Goal: Task Accomplishment & Management: Manage account settings

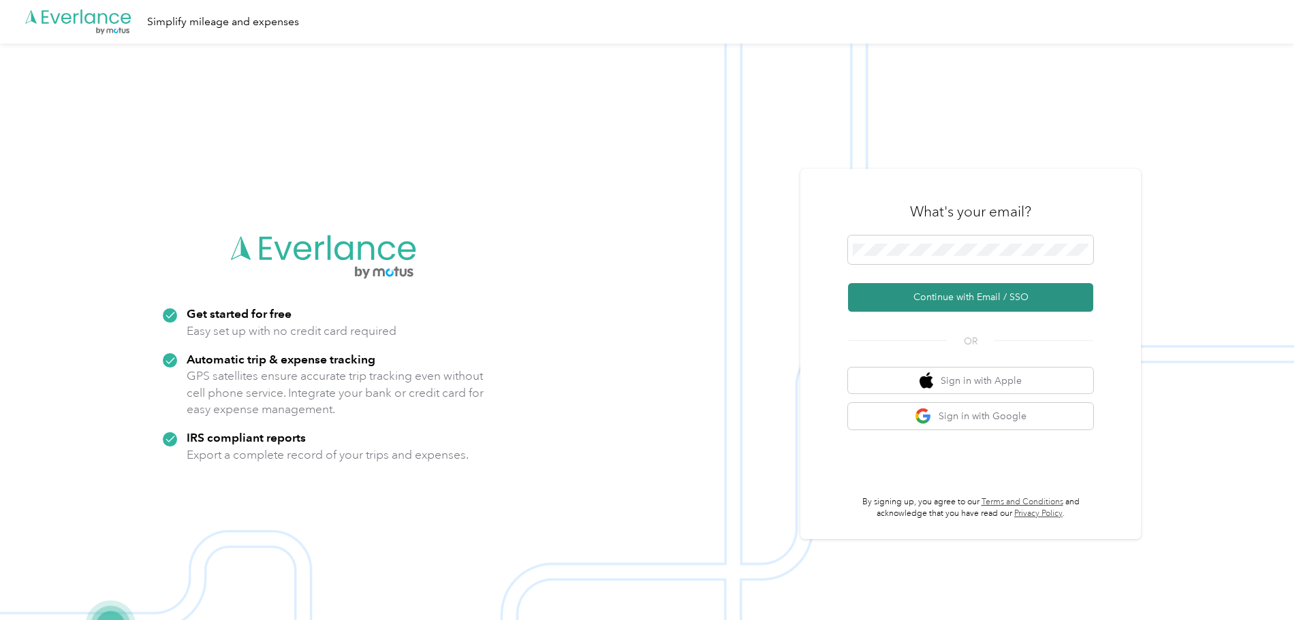
click at [913, 302] on button "Continue with Email / SSO" at bounding box center [970, 297] width 245 height 29
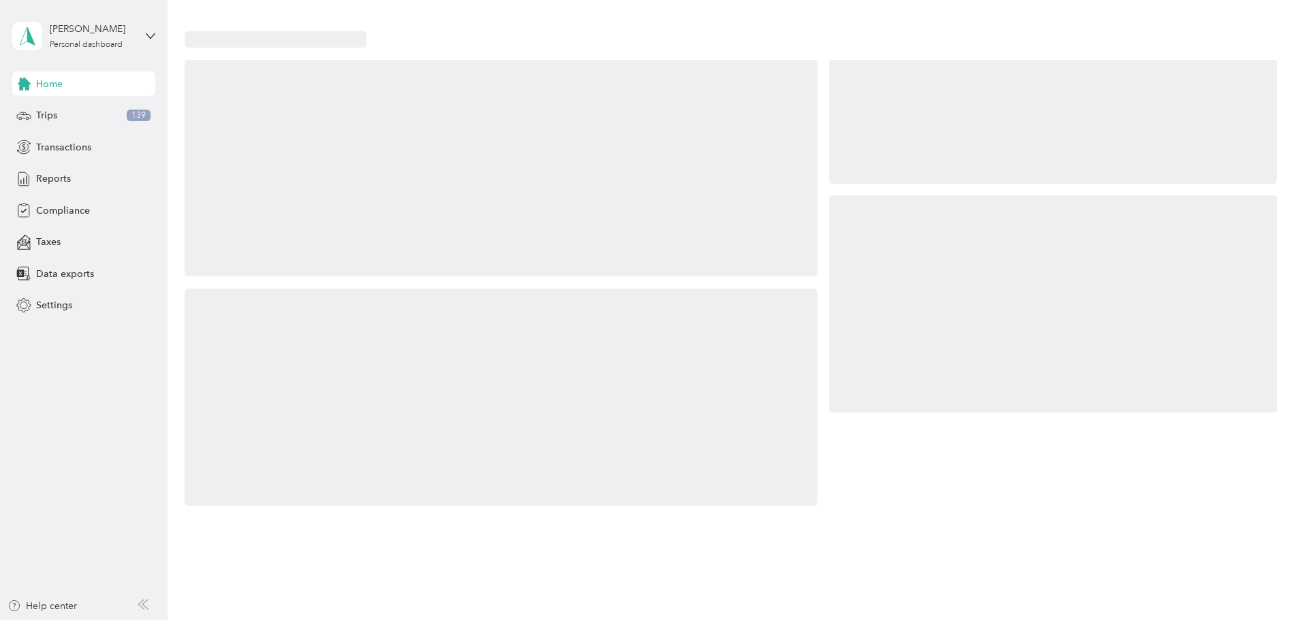
click at [921, 296] on div at bounding box center [1053, 303] width 448 height 217
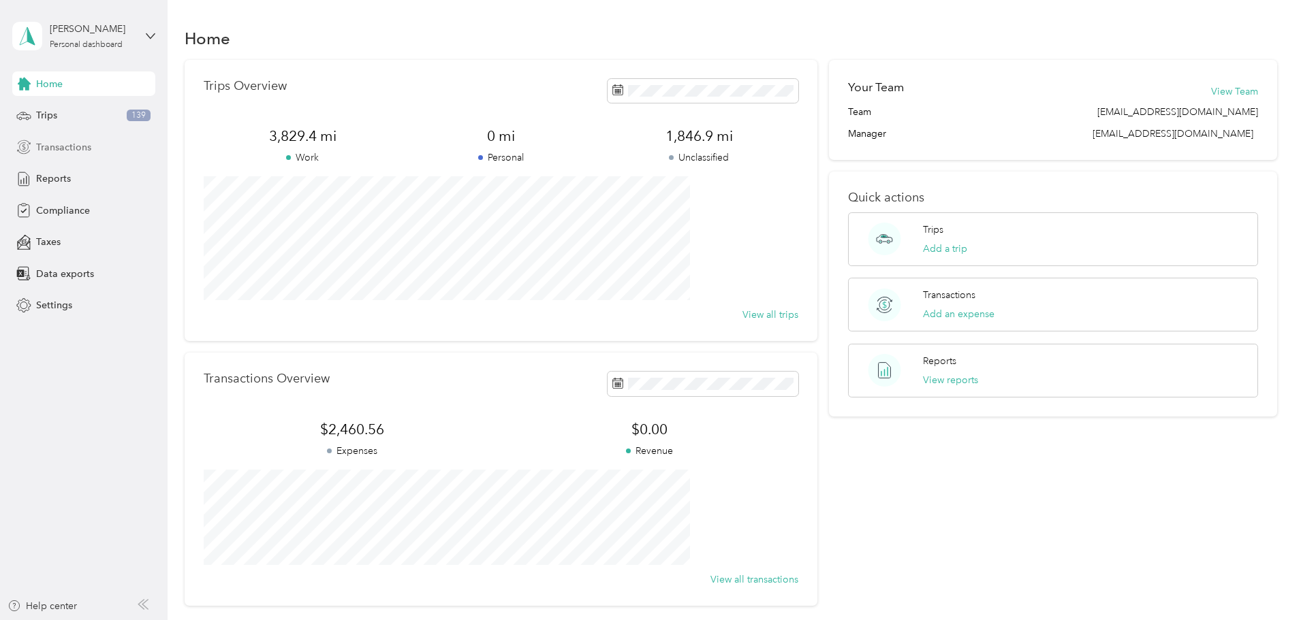
click at [86, 148] on span "Transactions" at bounding box center [63, 147] width 55 height 14
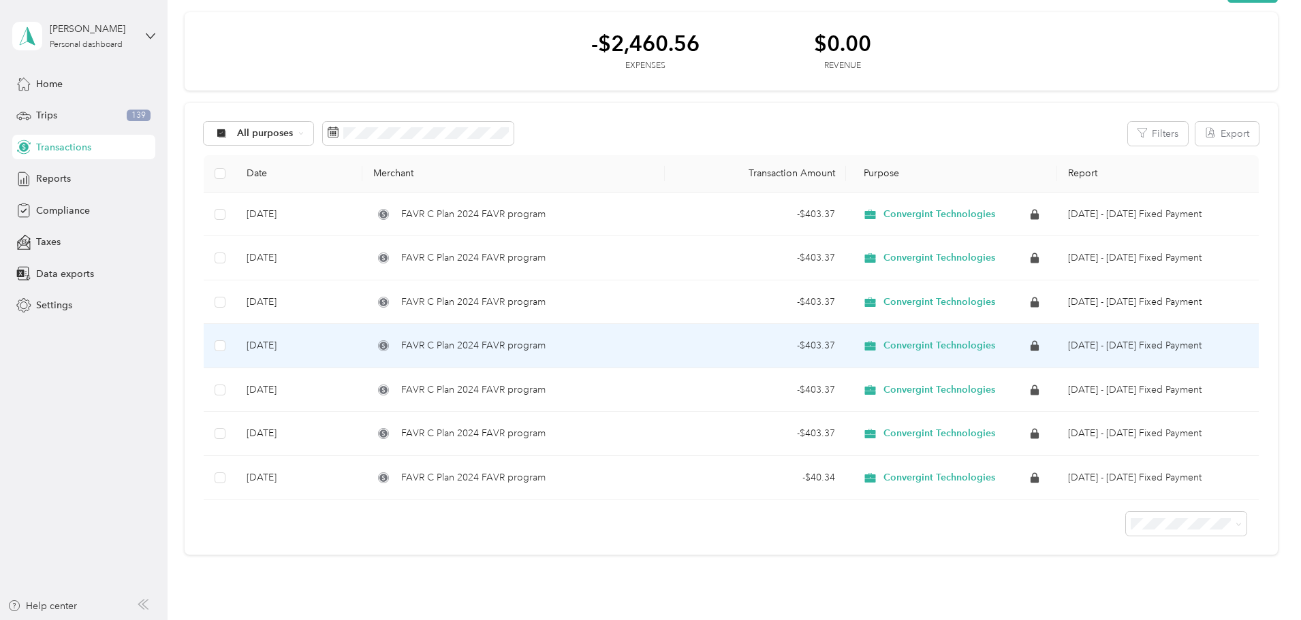
scroll to position [136, 0]
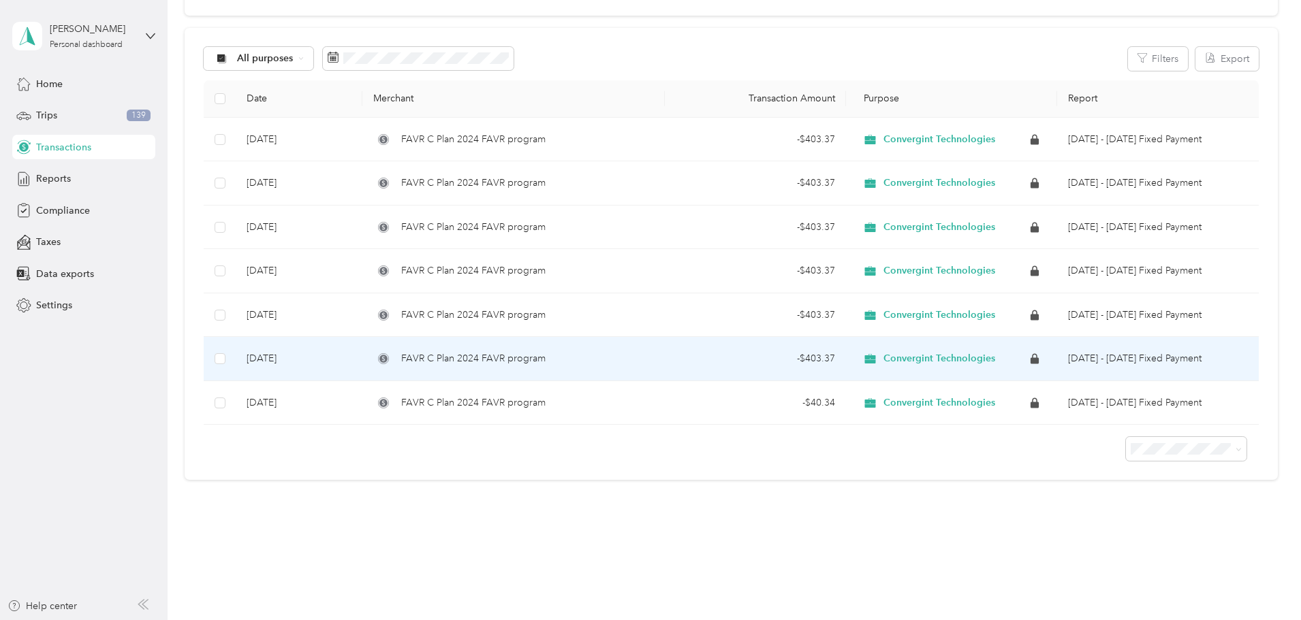
click at [883, 365] on span "Convergint Technologies" at bounding box center [939, 359] width 112 height 12
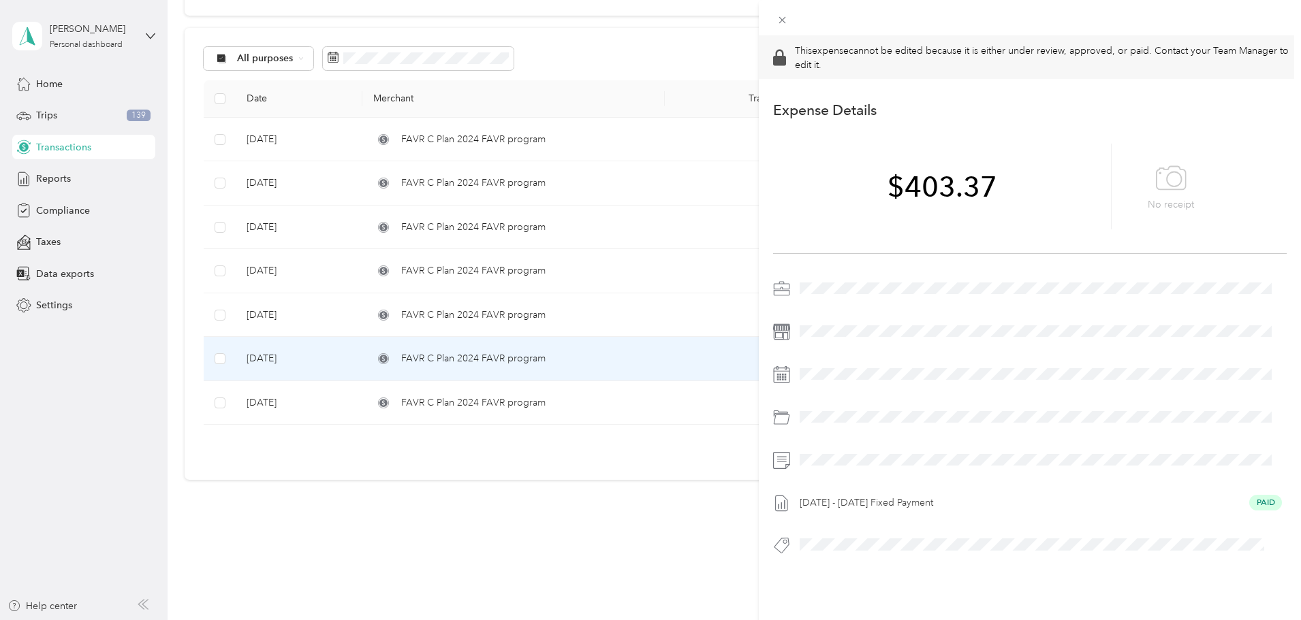
click at [618, 495] on div "This expense cannot be edited because it is either under review, approved, or p…" at bounding box center [650, 310] width 1301 height 620
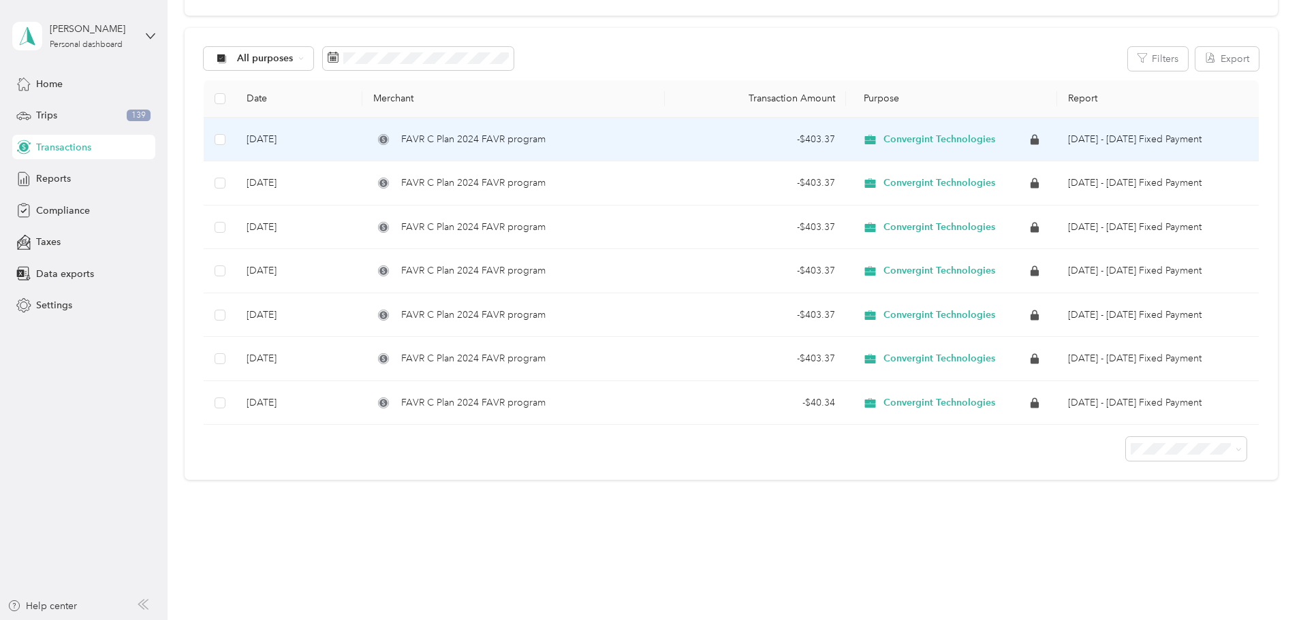
click at [883, 136] on span "Convergint Technologies" at bounding box center [939, 139] width 112 height 12
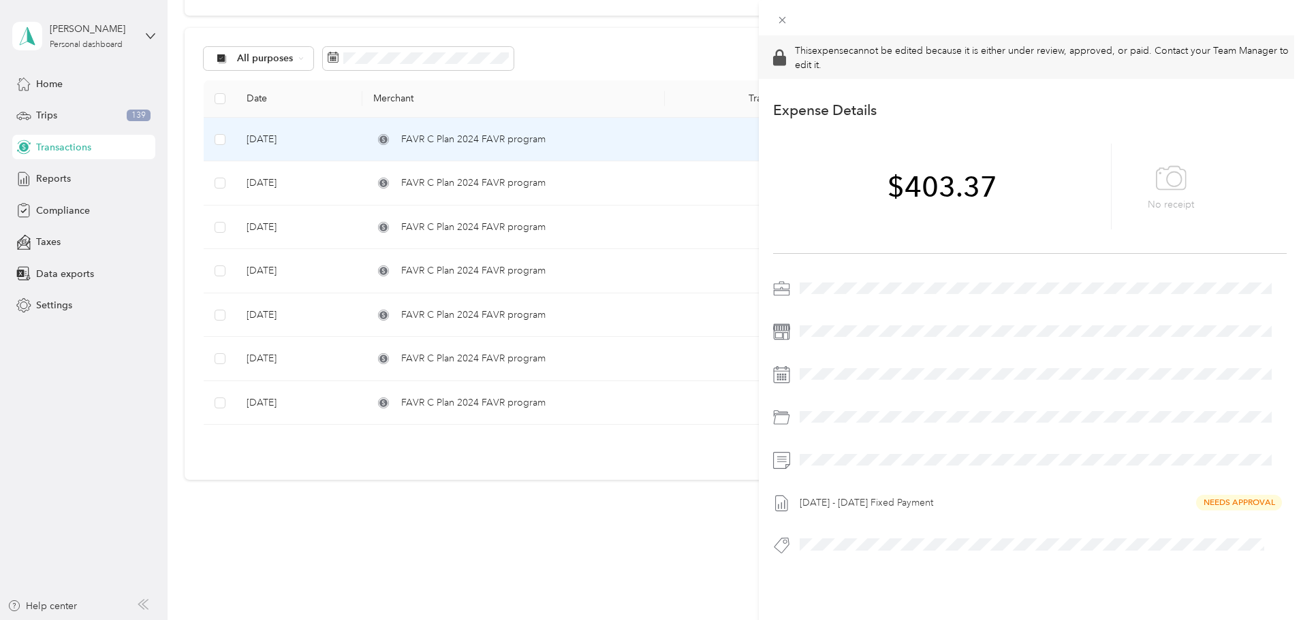
click at [639, 552] on div "This expense cannot be edited because it is either under review, approved, or p…" at bounding box center [650, 310] width 1301 height 620
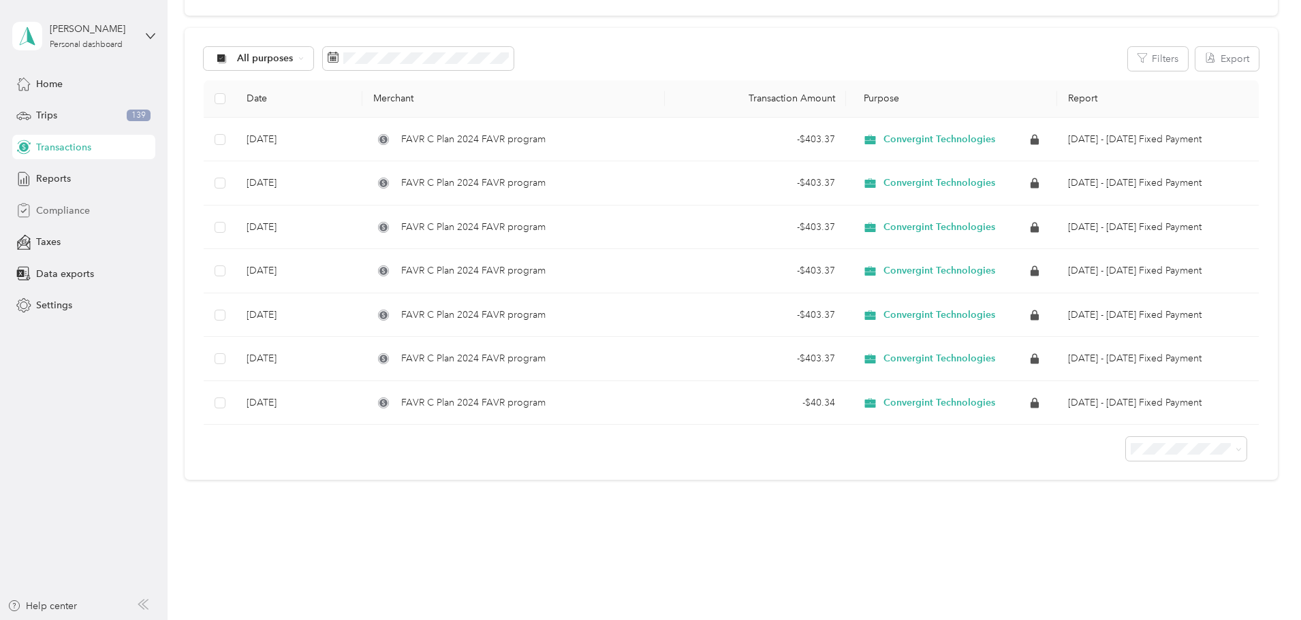
click at [104, 212] on div "Compliance" at bounding box center [83, 210] width 143 height 25
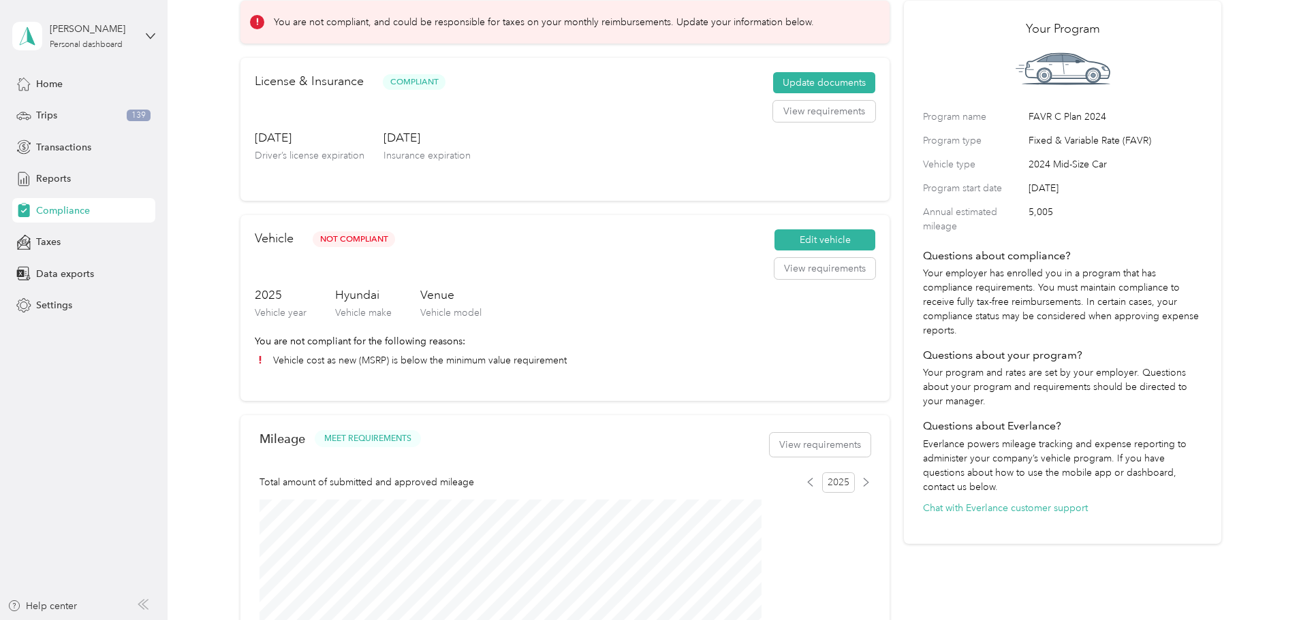
scroll to position [68, 0]
click at [71, 89] on div "Home" at bounding box center [83, 83] width 143 height 25
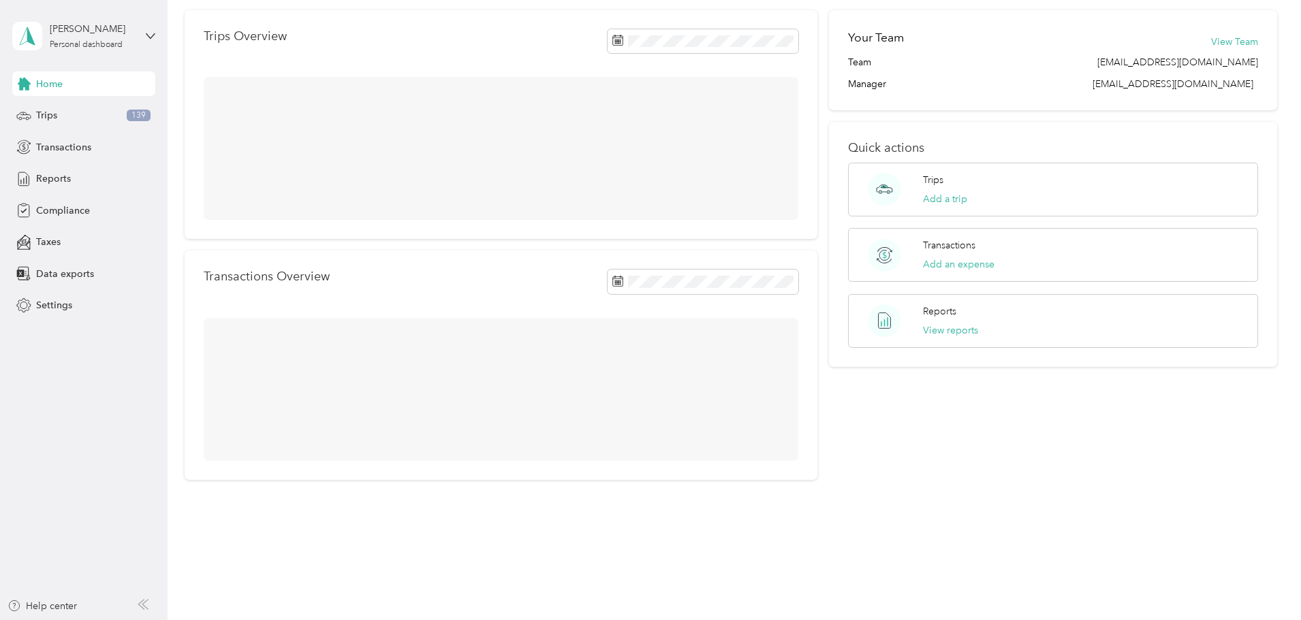
scroll to position [68, 0]
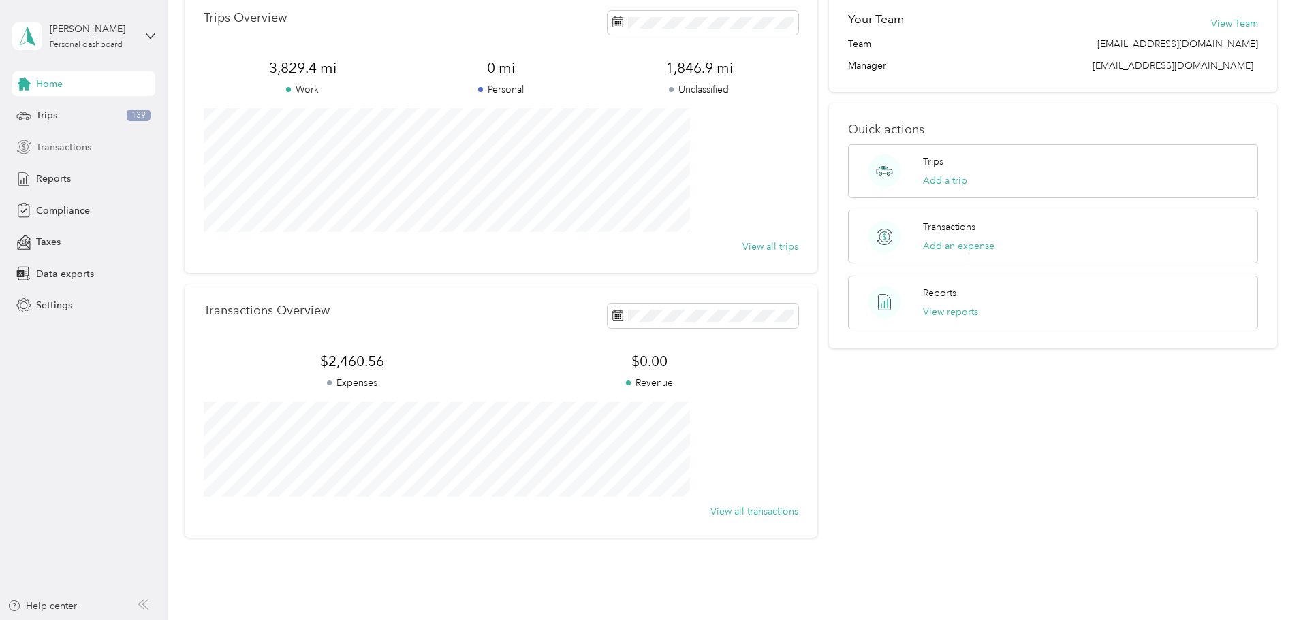
click at [69, 149] on span "Transactions" at bounding box center [63, 147] width 55 height 14
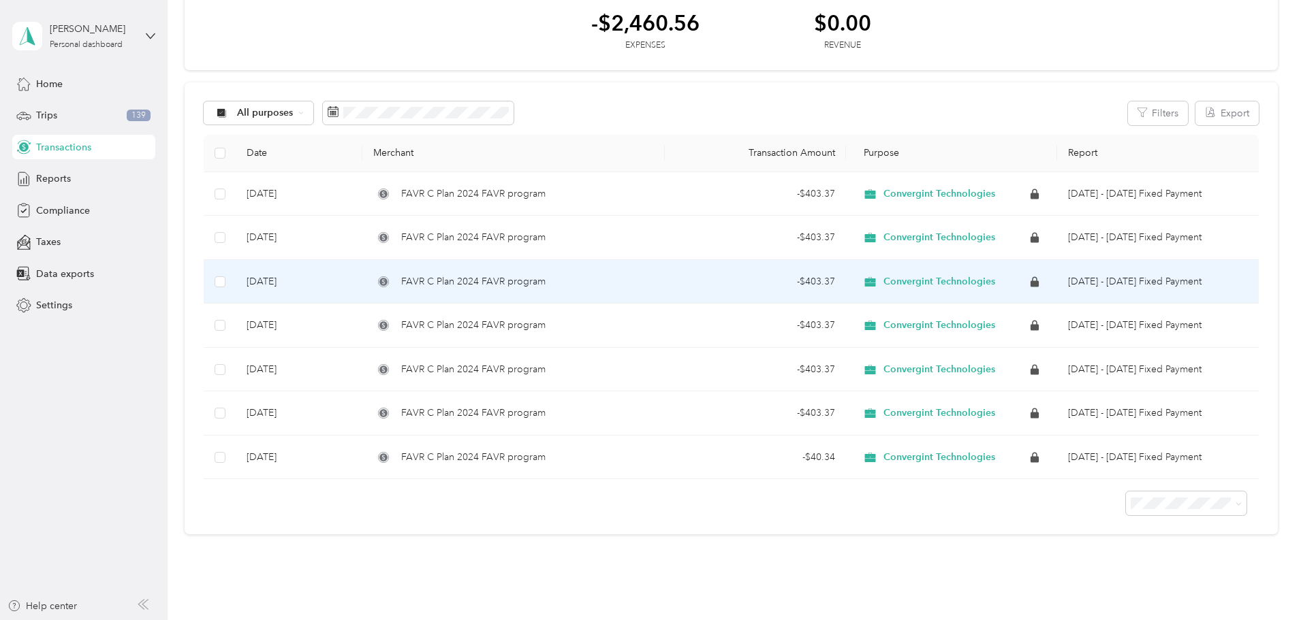
click at [889, 288] on span "Convergint Technologies" at bounding box center [939, 282] width 112 height 12
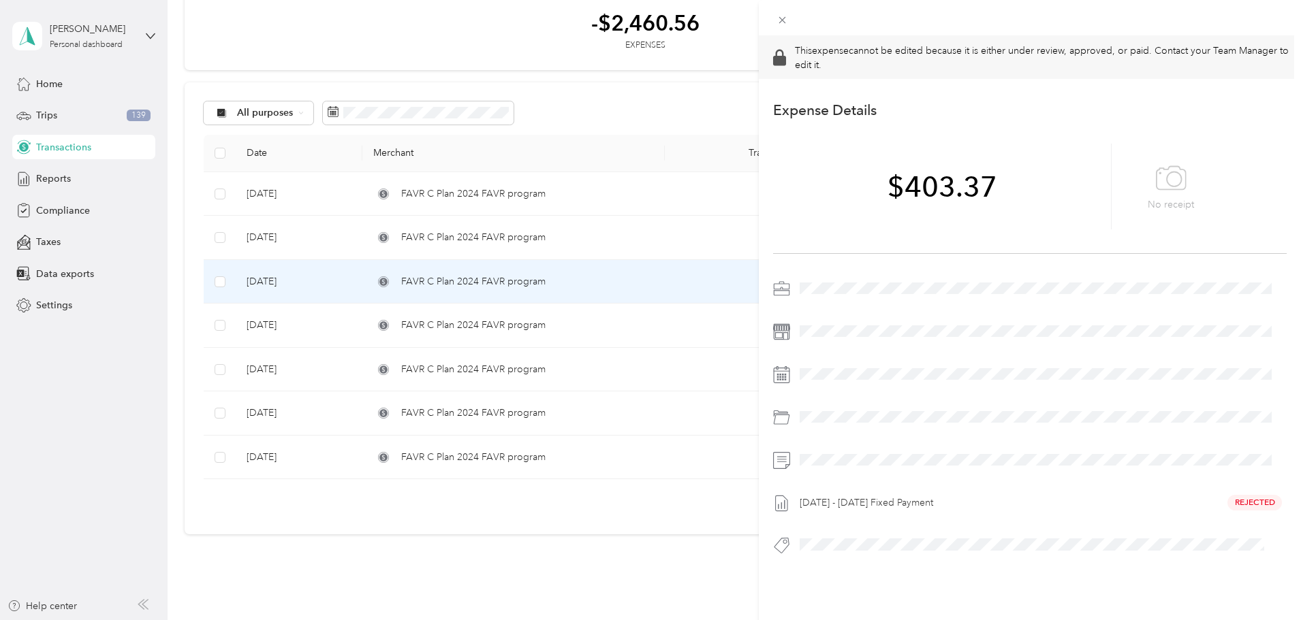
click at [68, 212] on div "This expense cannot be edited because it is either under review, approved, or p…" at bounding box center [650, 310] width 1301 height 620
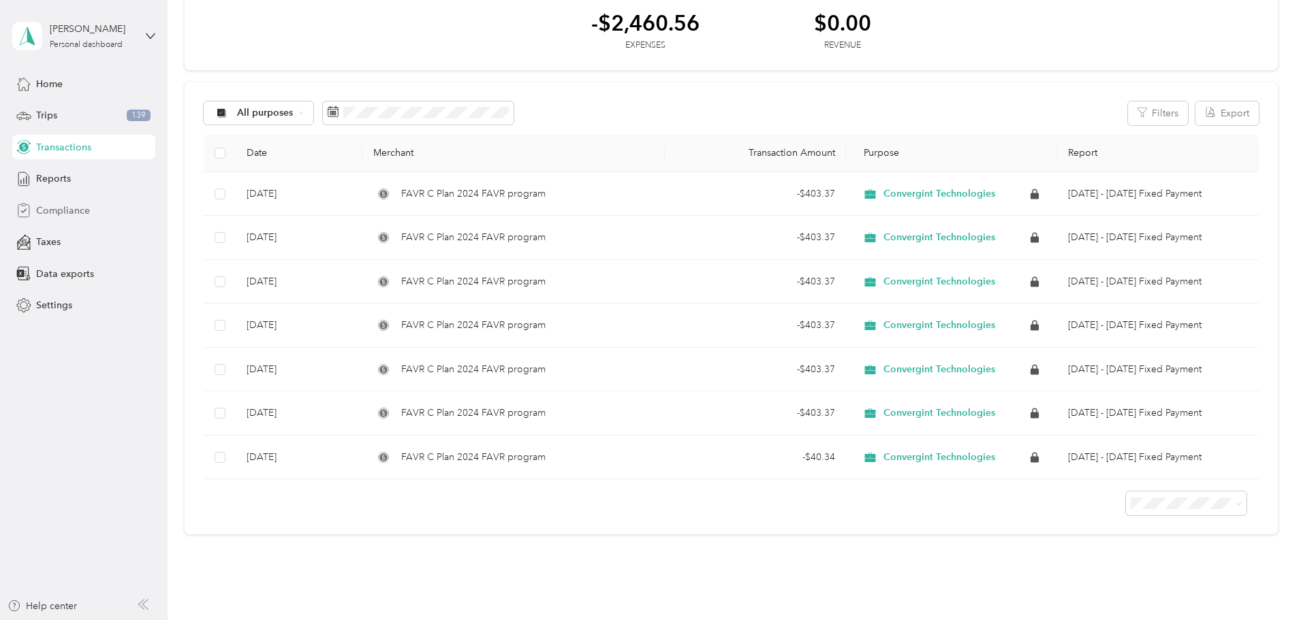
click at [67, 207] on span "Compliance" at bounding box center [63, 211] width 54 height 14
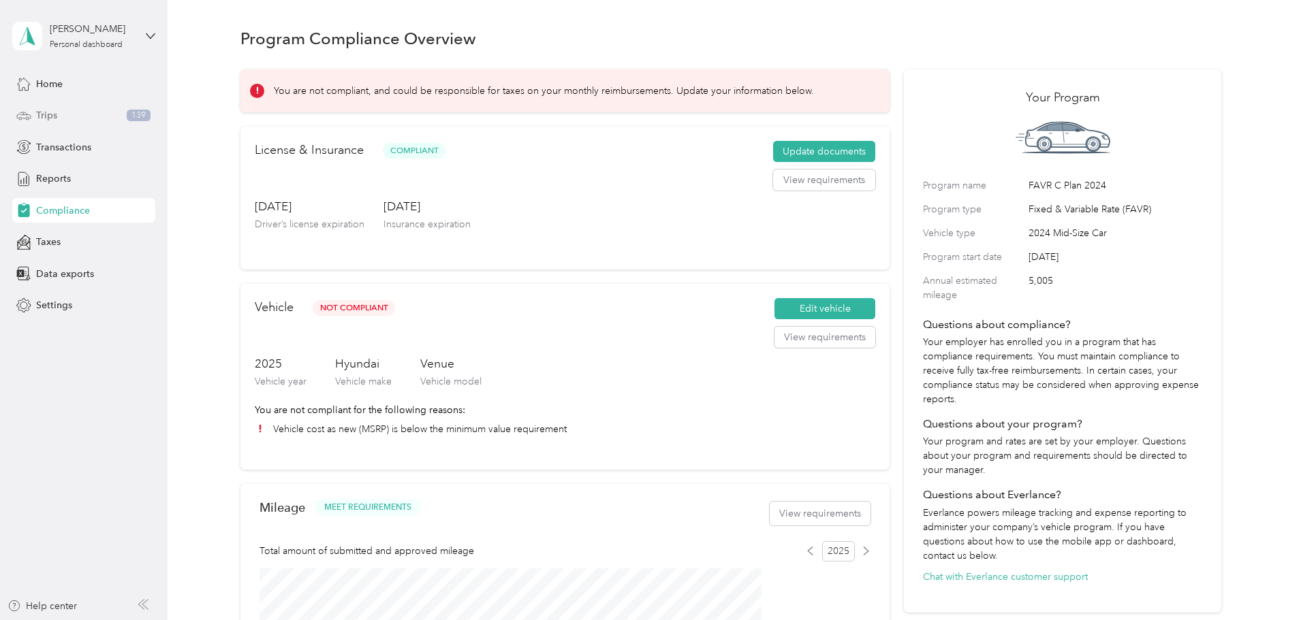
click at [69, 123] on div "Trips 139" at bounding box center [83, 116] width 143 height 25
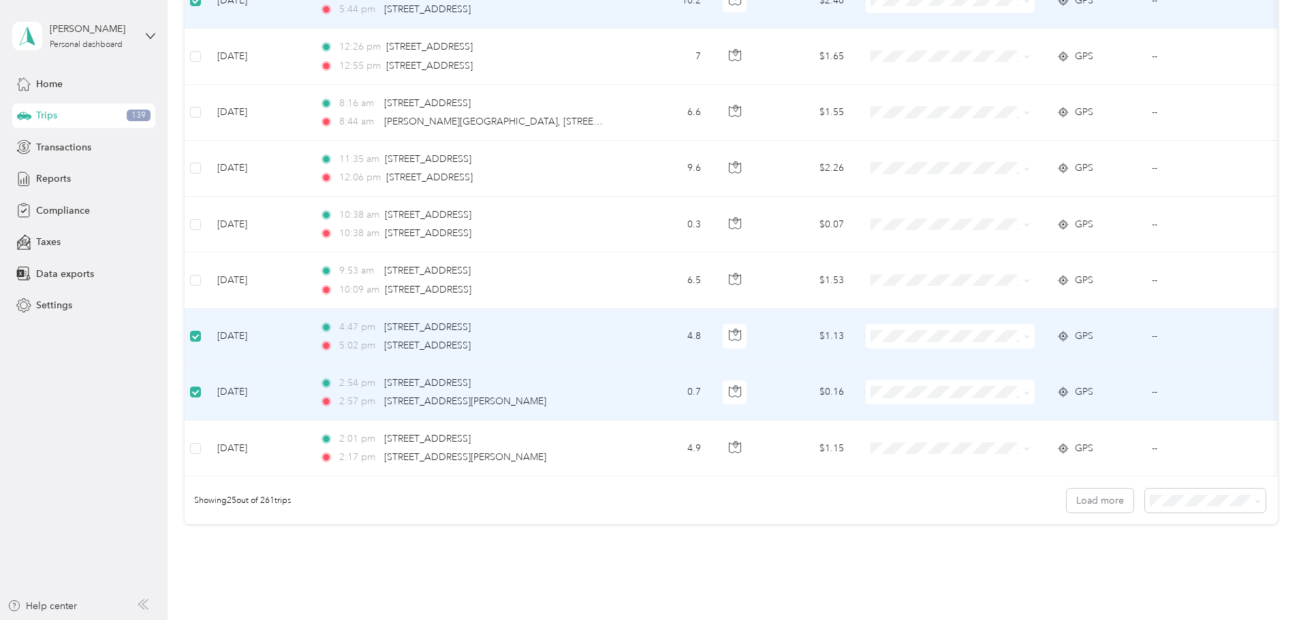
scroll to position [1156, 0]
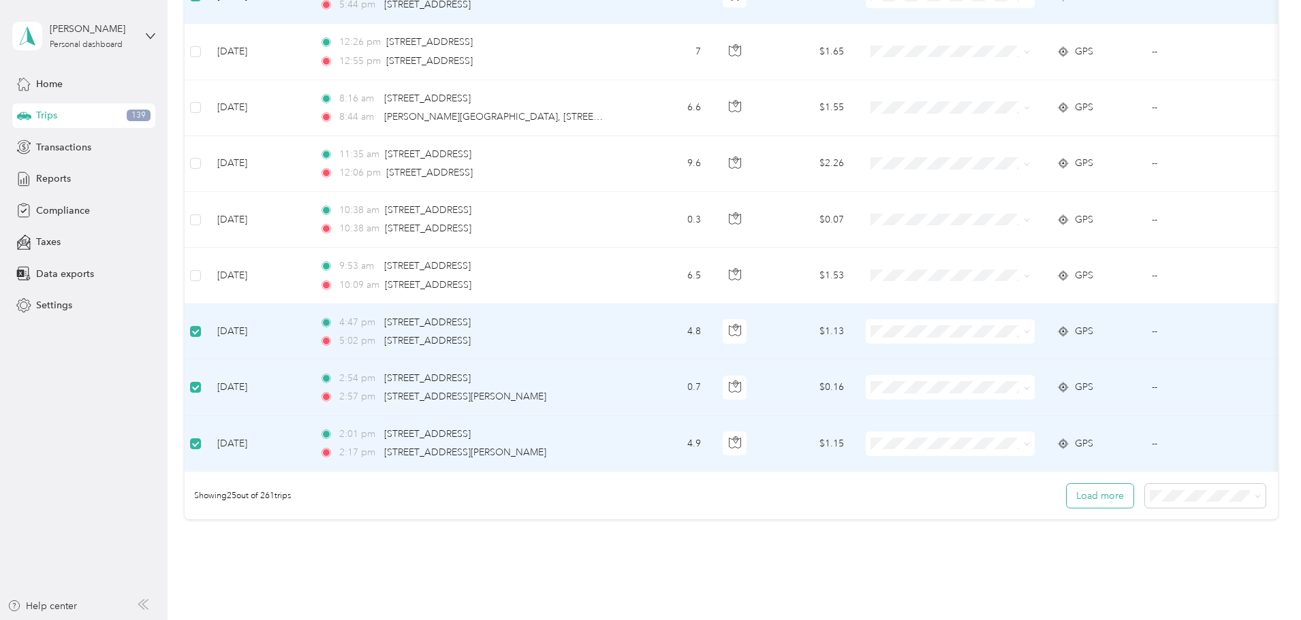
click at [1066, 504] on button "Load more" at bounding box center [1099, 496] width 67 height 24
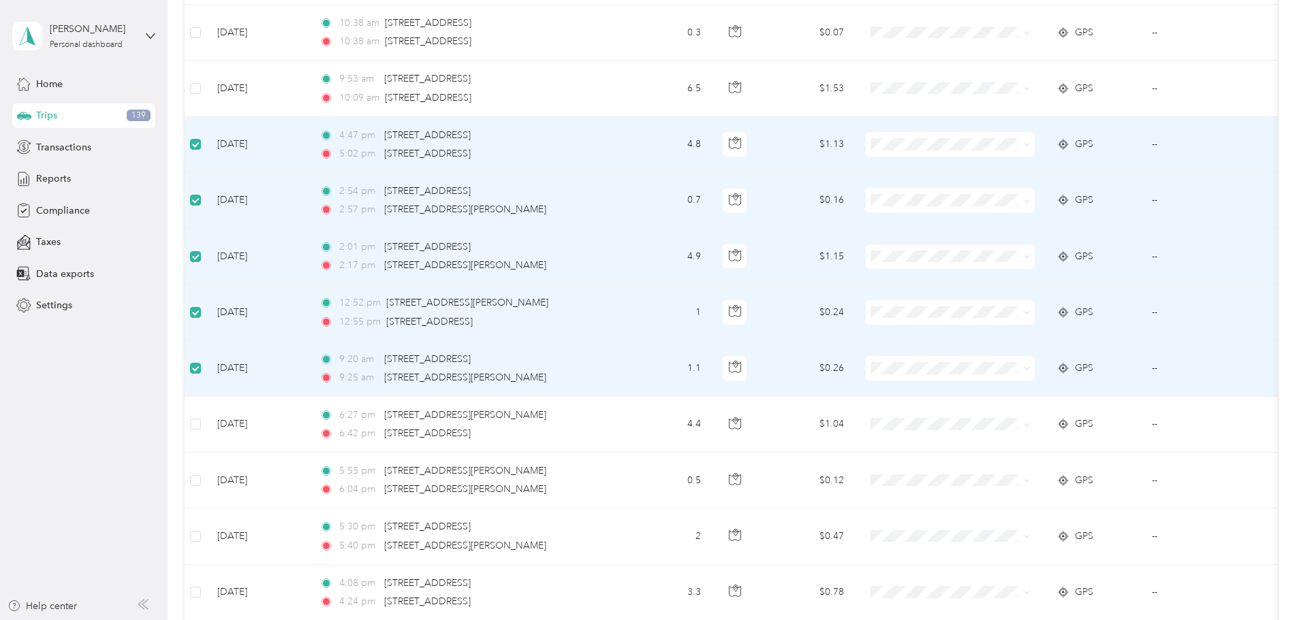
scroll to position [1429, 0]
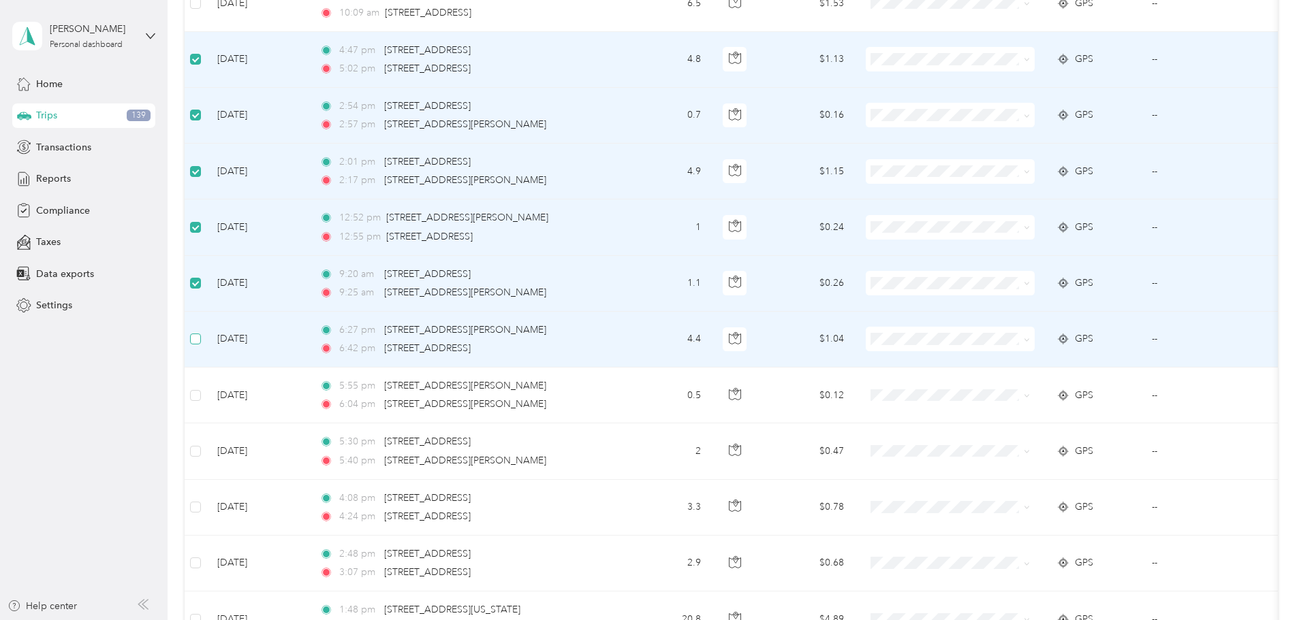
click at [201, 332] on label at bounding box center [195, 339] width 11 height 15
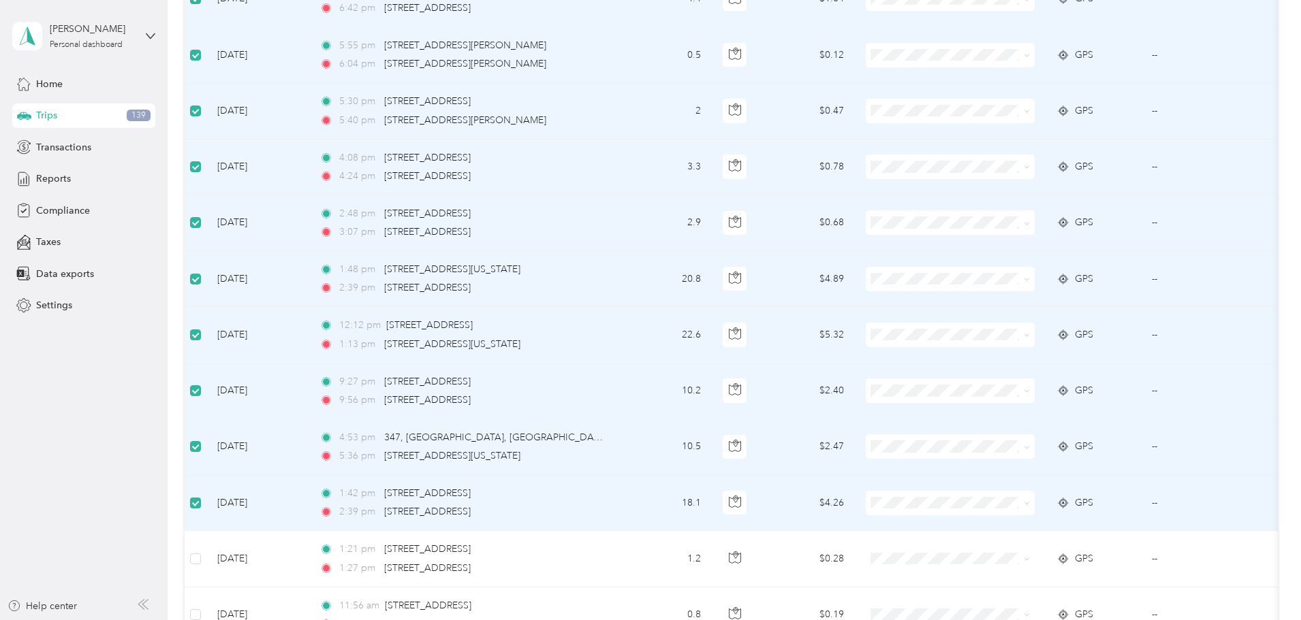
scroll to position [1837, 0]
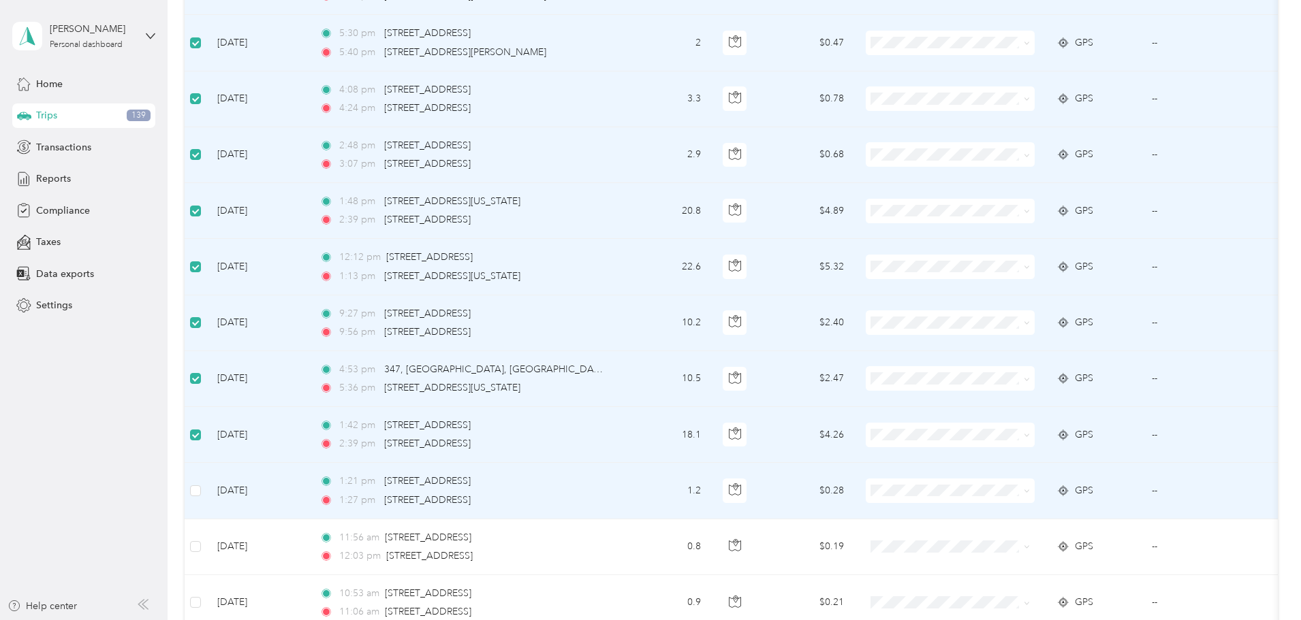
click at [206, 491] on td at bounding box center [196, 491] width 22 height 56
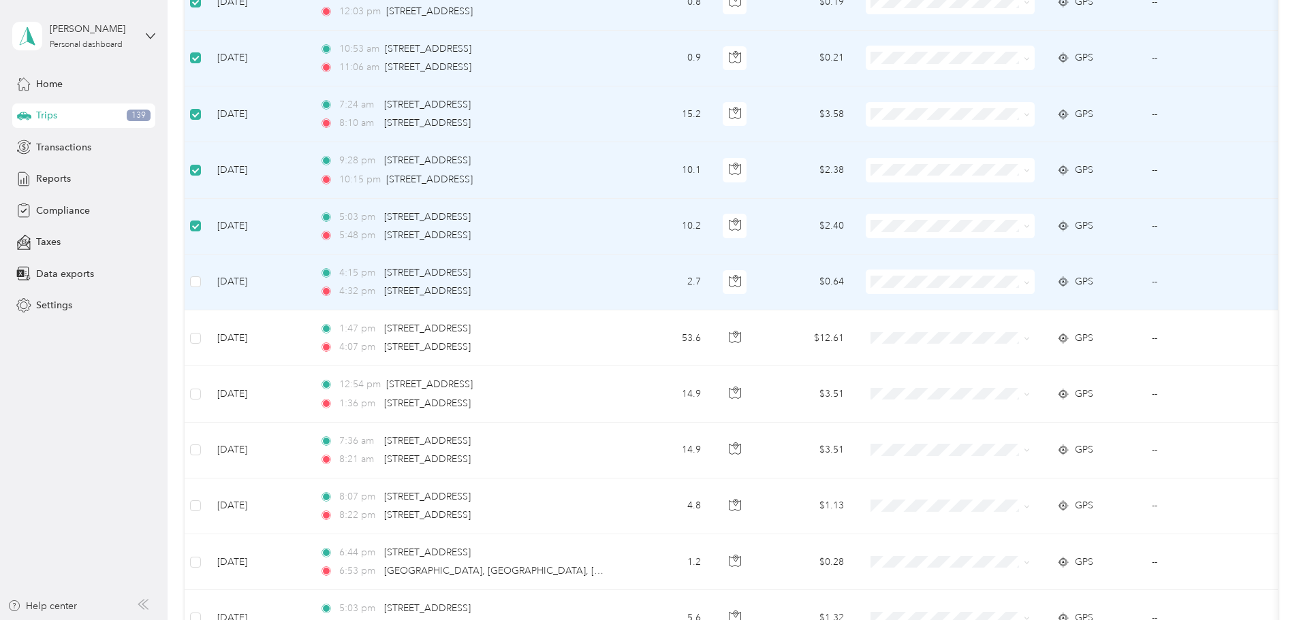
scroll to position [2450, 0]
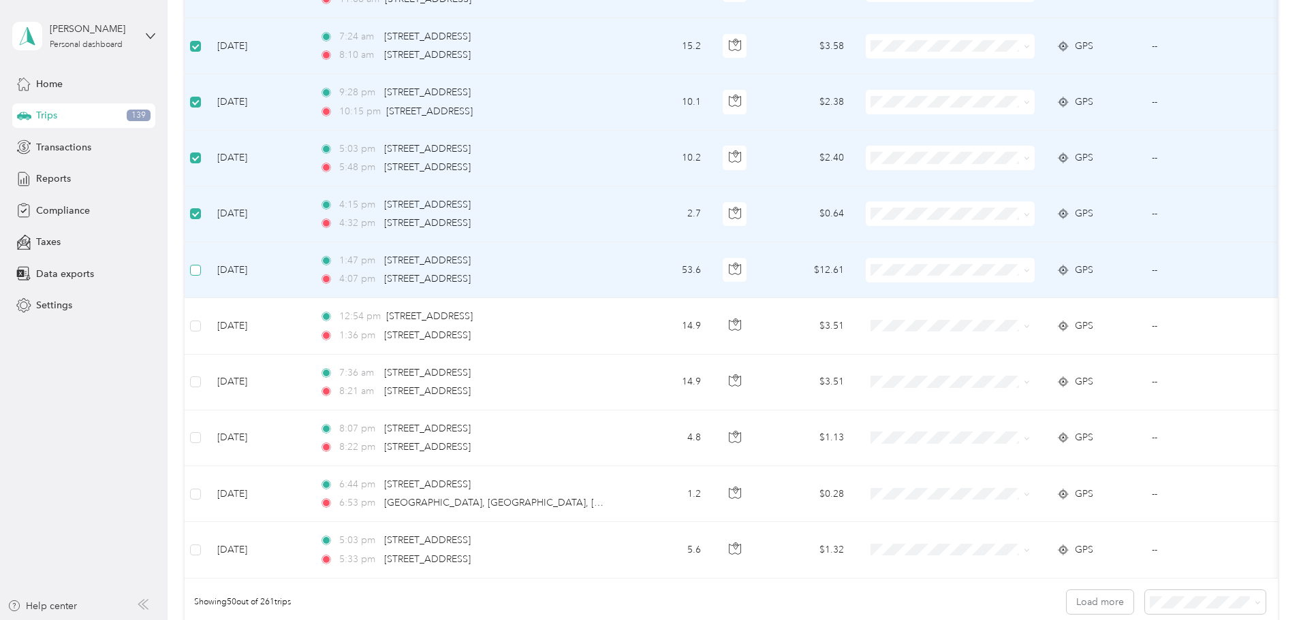
click at [201, 276] on label at bounding box center [195, 270] width 11 height 15
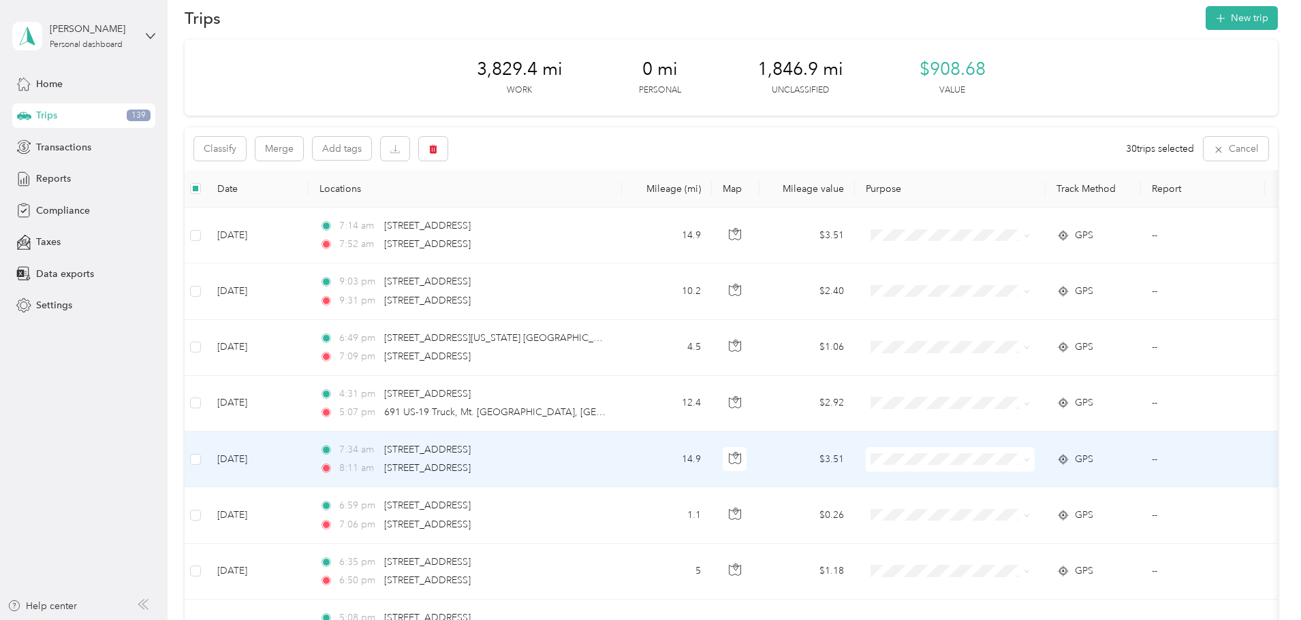
scroll to position [0, 0]
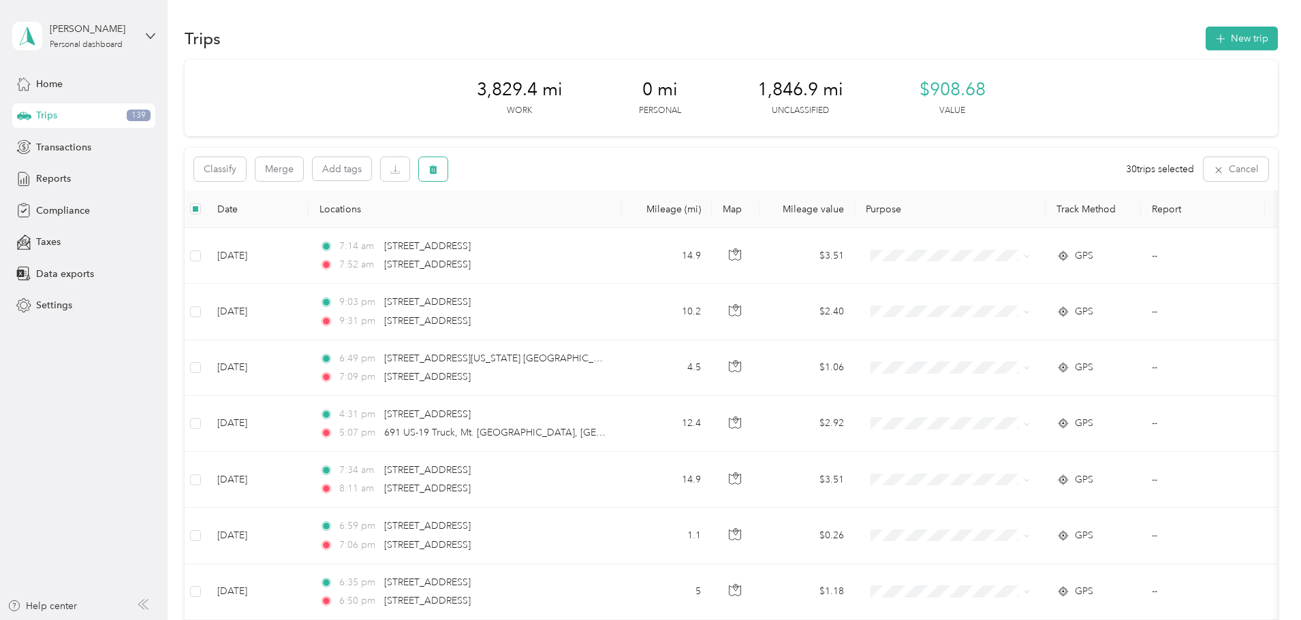
click at [438, 163] on span "button" at bounding box center [433, 169] width 10 height 12
click at [616, 223] on button "Yes" at bounding box center [628, 226] width 27 height 22
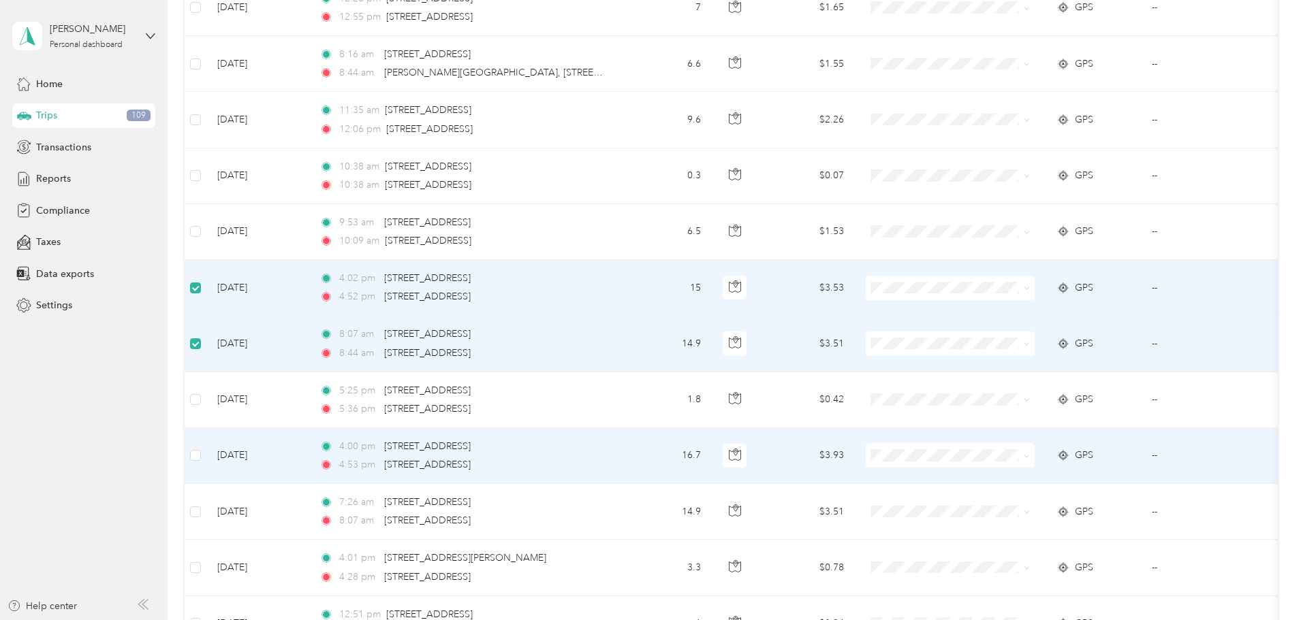
scroll to position [1156, 0]
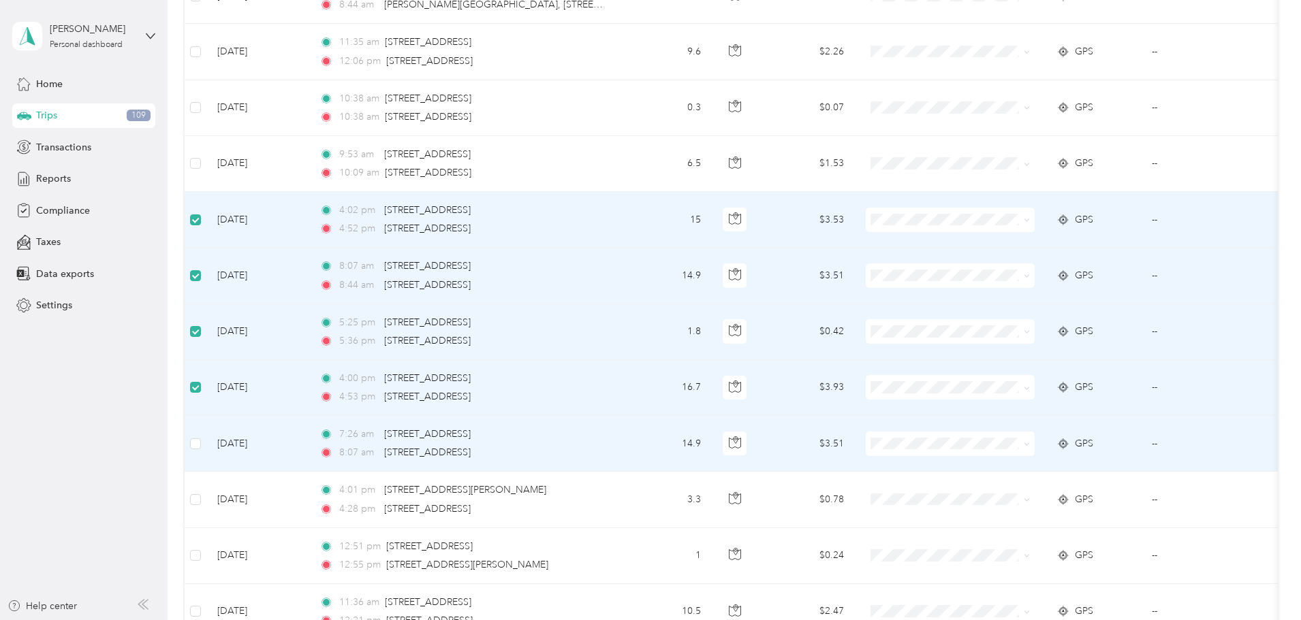
click at [206, 439] on td at bounding box center [196, 444] width 22 height 56
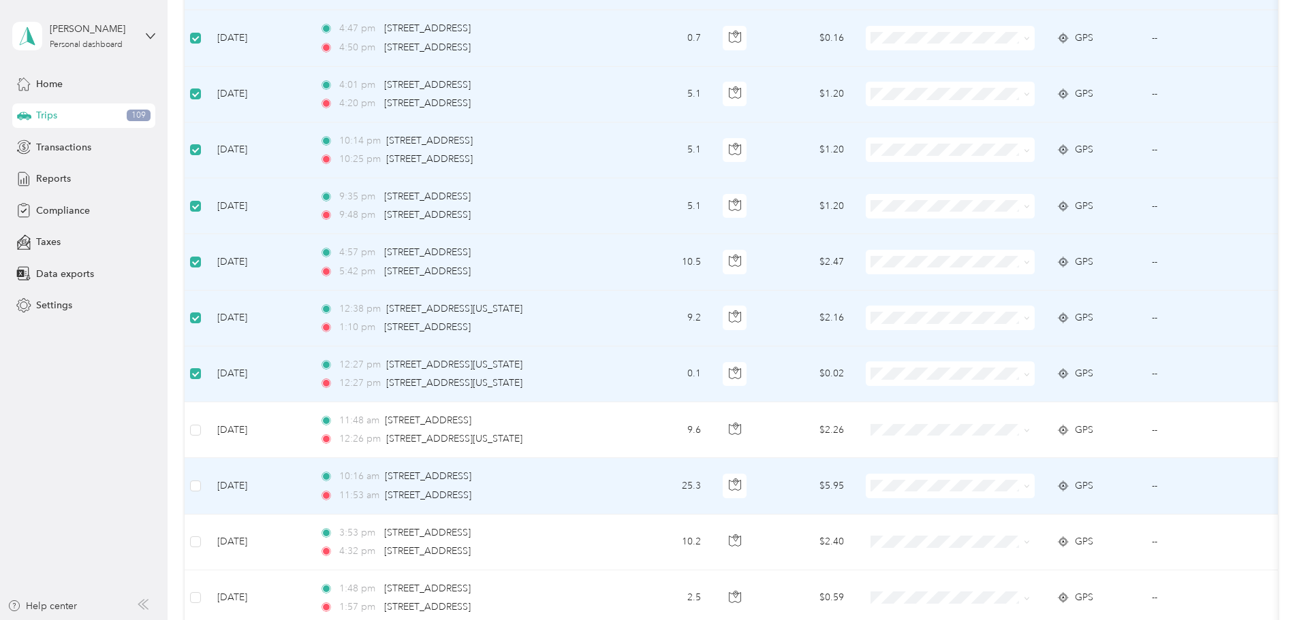
scroll to position [2314, 0]
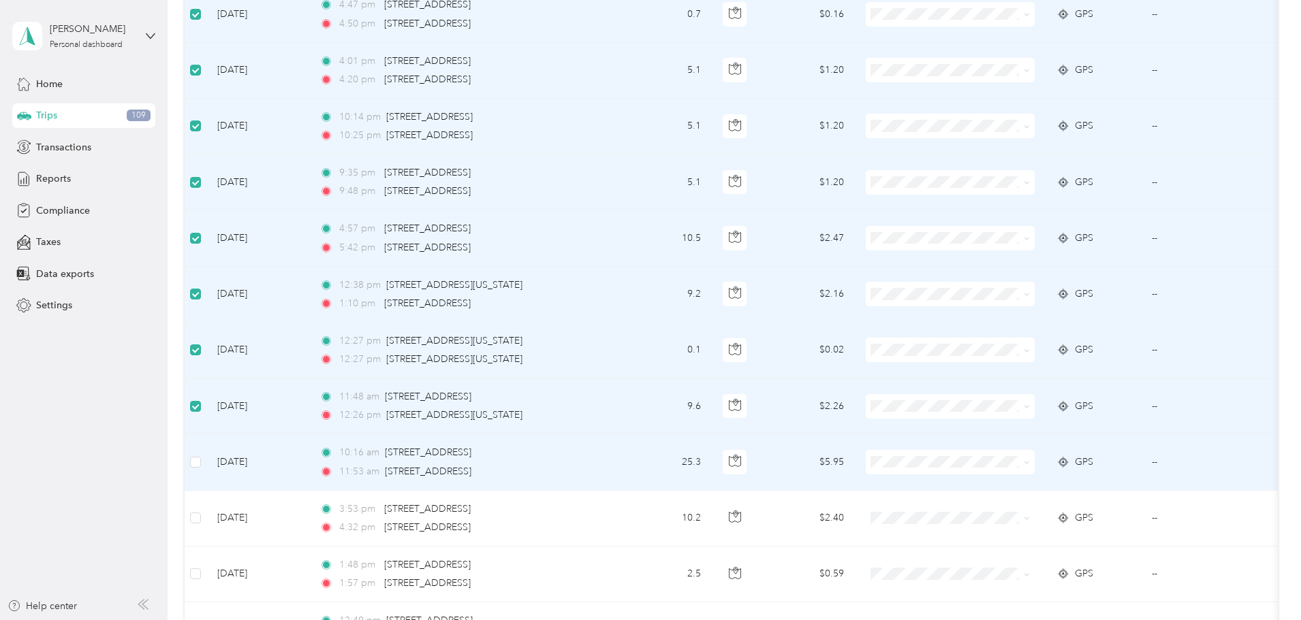
click at [206, 463] on td at bounding box center [196, 462] width 22 height 56
click at [206, 462] on td at bounding box center [196, 462] width 22 height 56
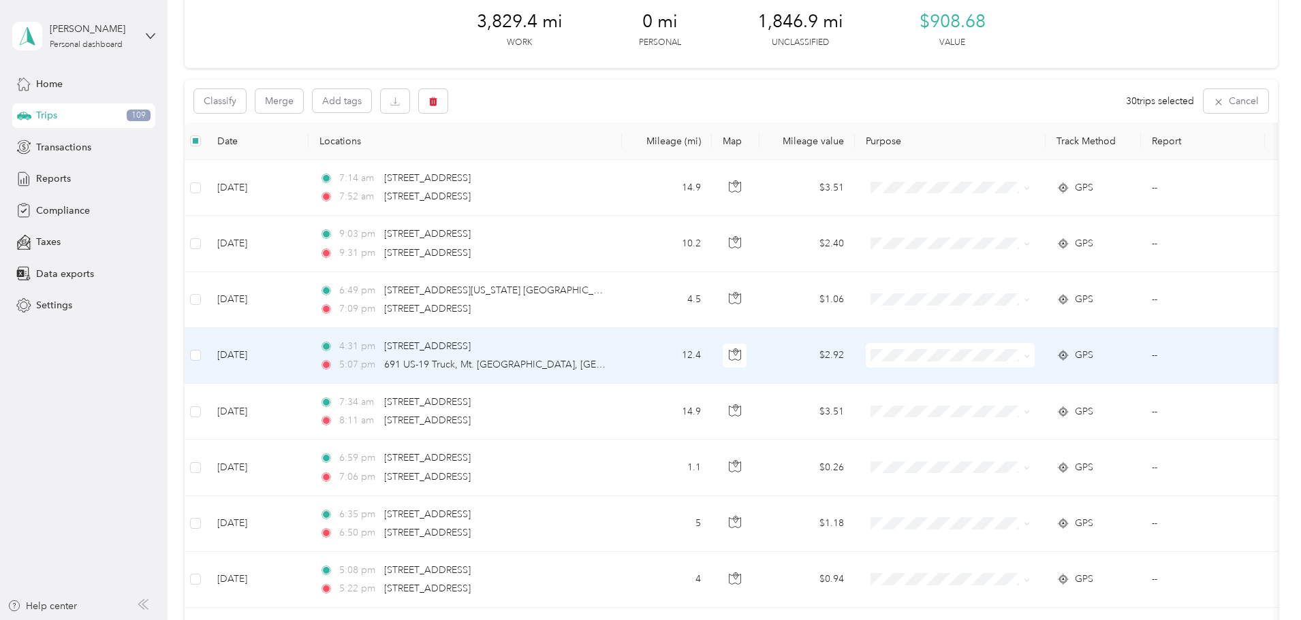
scroll to position [0, 0]
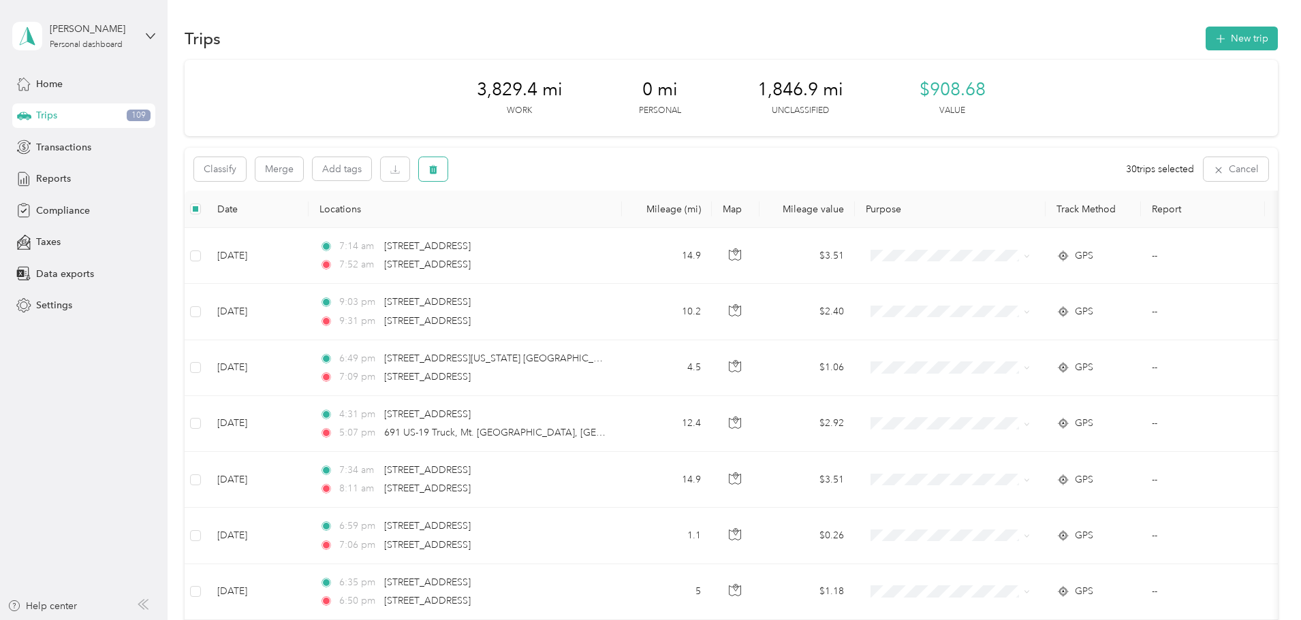
click at [447, 171] on button "button" at bounding box center [433, 169] width 29 height 24
click at [629, 225] on button "Yes" at bounding box center [628, 226] width 27 height 22
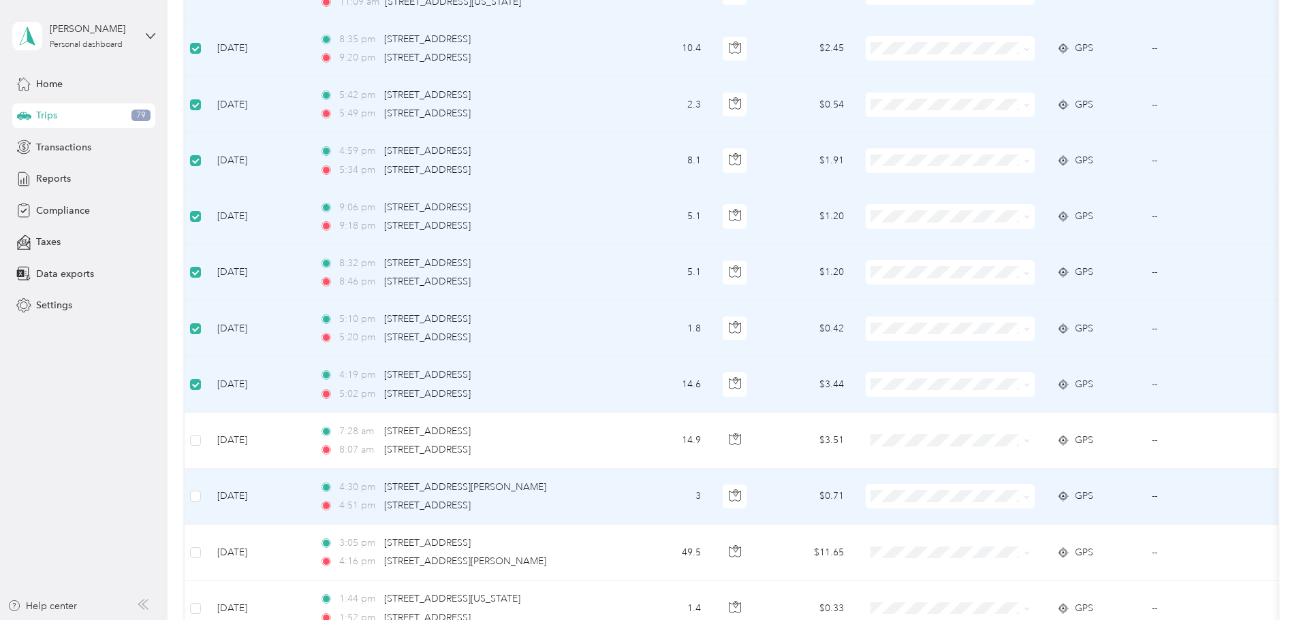
scroll to position [1497, 0]
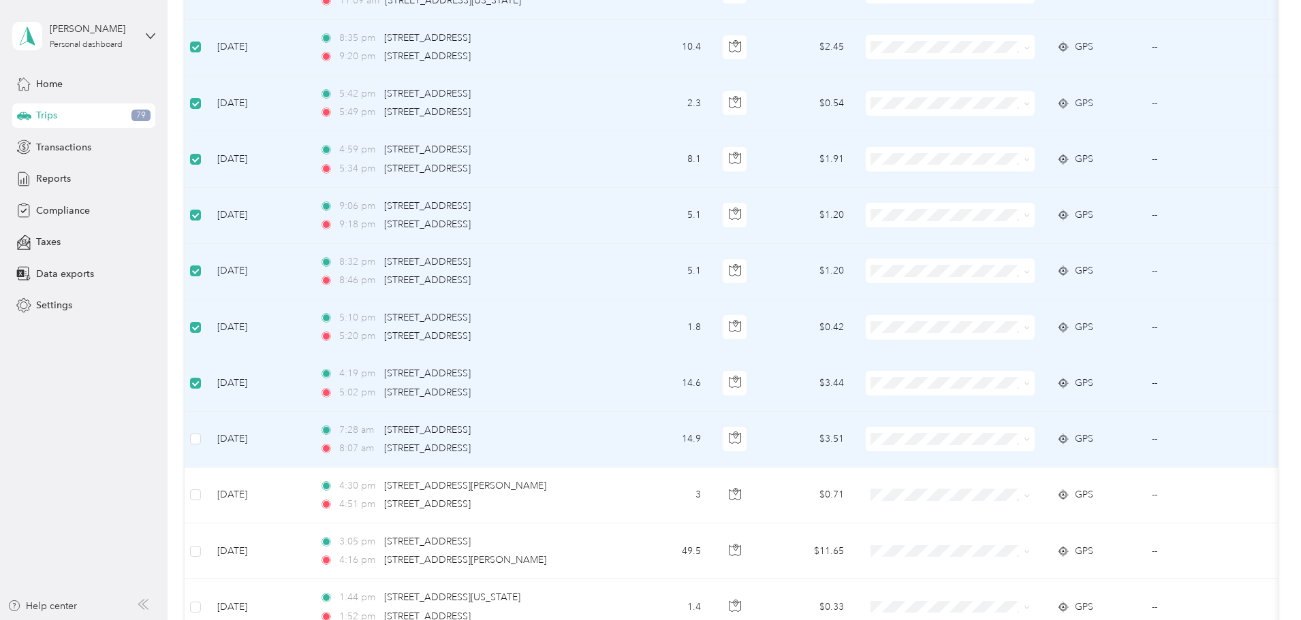
click at [206, 436] on td at bounding box center [196, 440] width 22 height 56
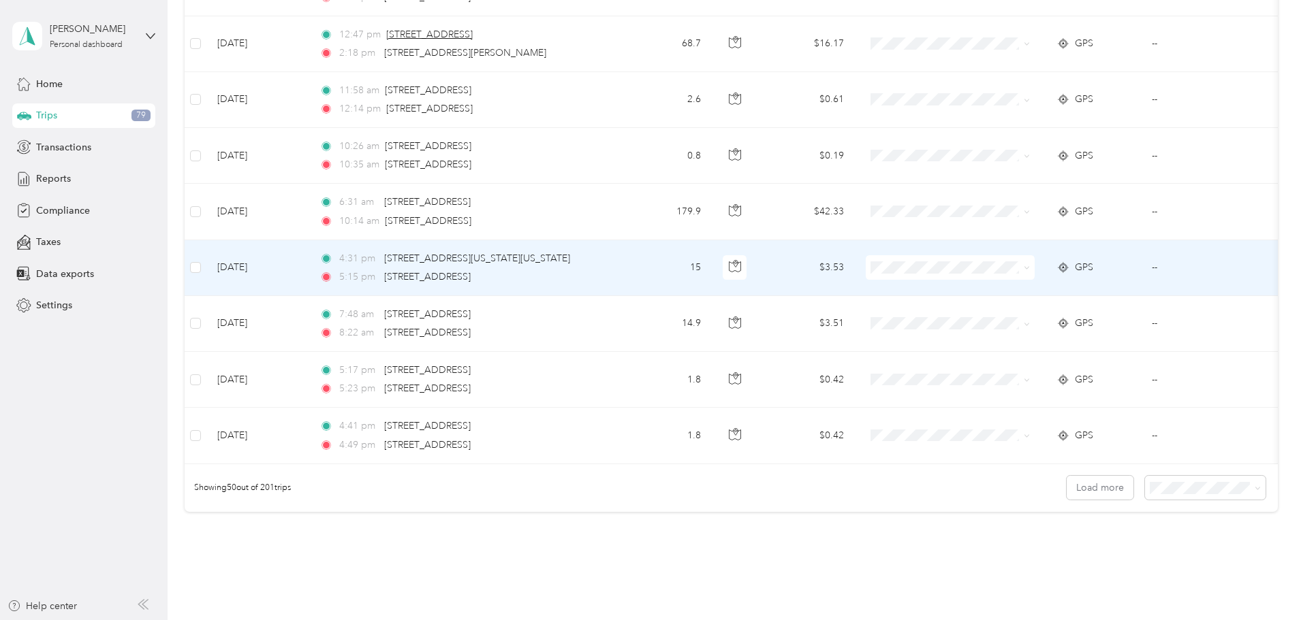
scroll to position [2586, 0]
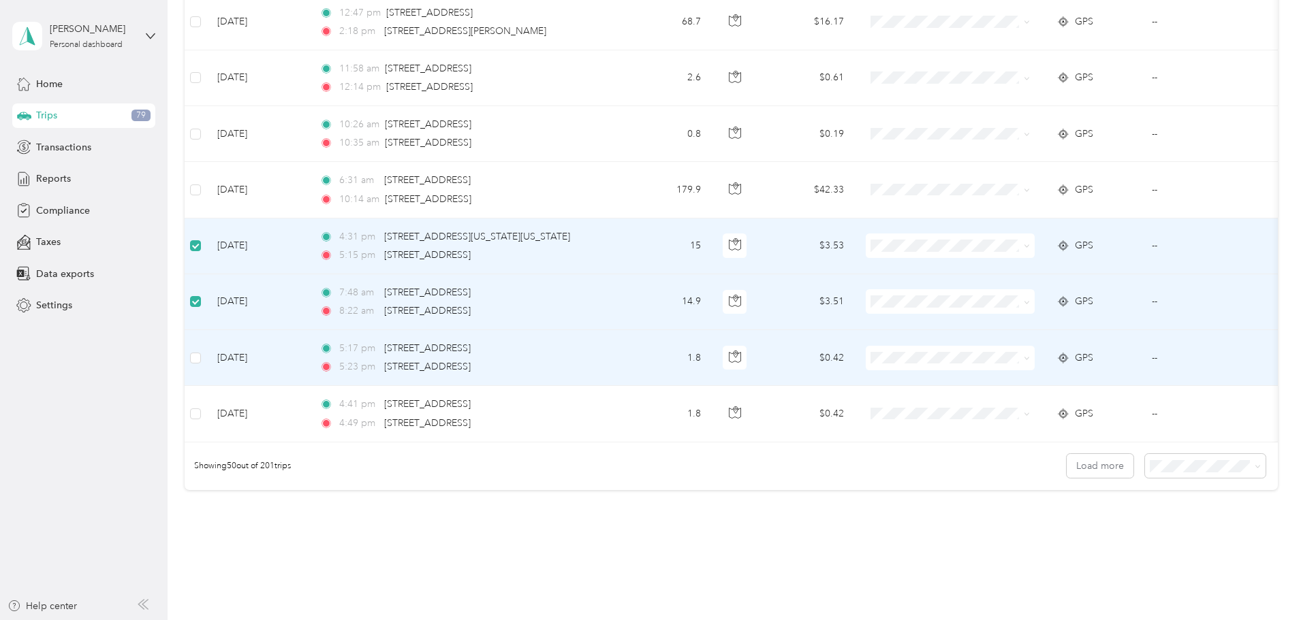
click at [206, 352] on td at bounding box center [196, 358] width 22 height 56
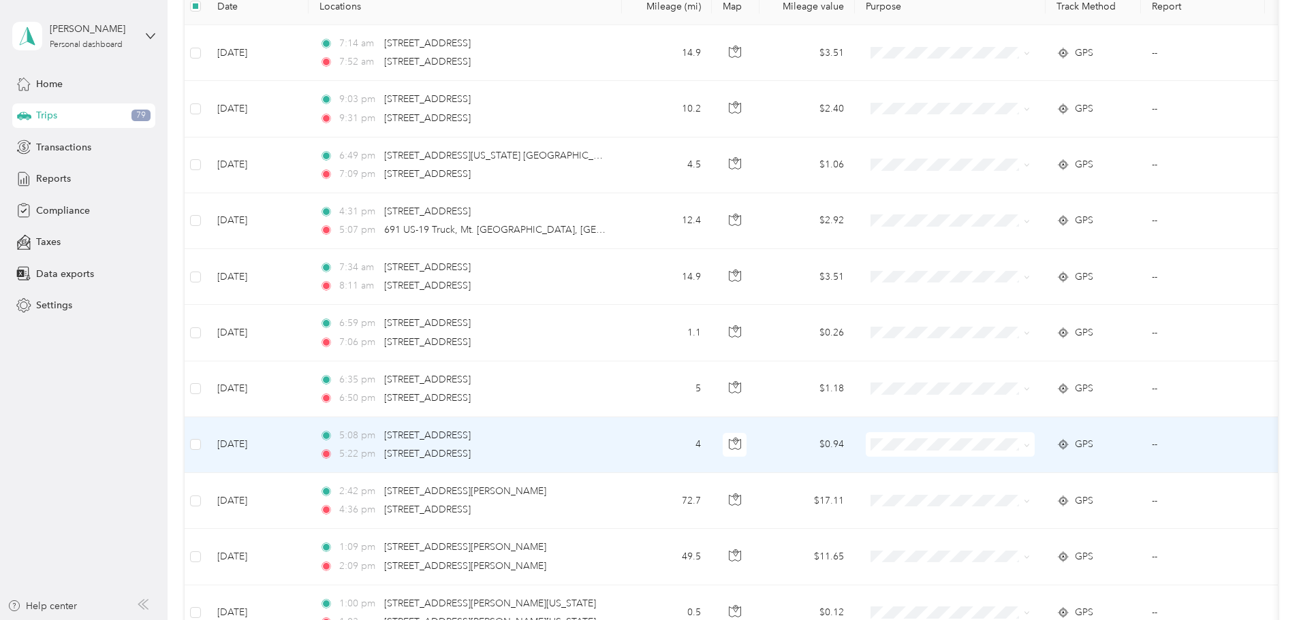
scroll to position [0, 0]
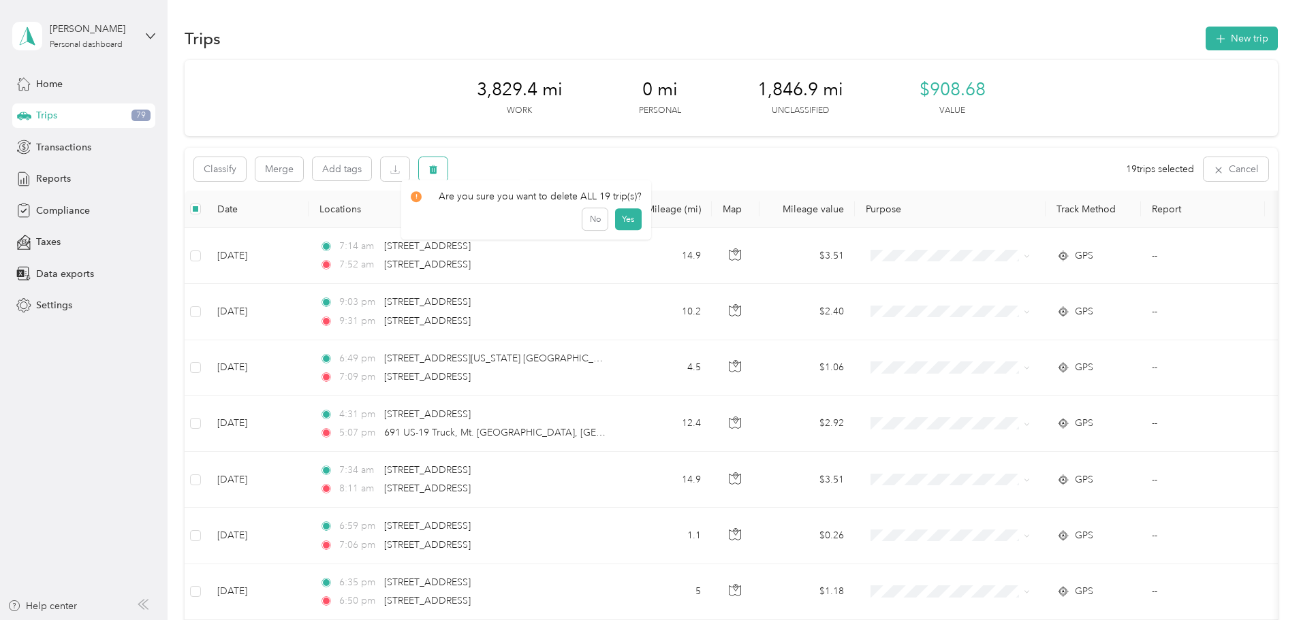
click at [437, 170] on icon "button" at bounding box center [433, 169] width 8 height 9
click at [629, 226] on button "Yes" at bounding box center [628, 226] width 27 height 22
click at [447, 167] on button "button" at bounding box center [433, 169] width 29 height 24
click at [620, 228] on button "Yes" at bounding box center [628, 226] width 27 height 22
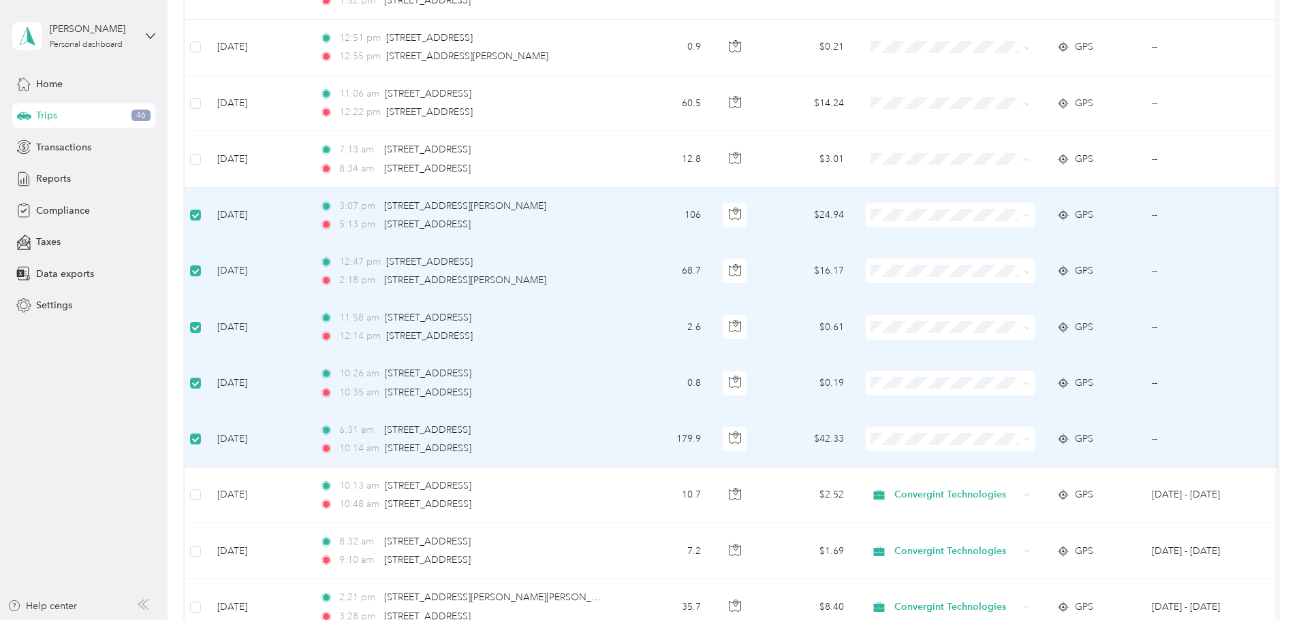
scroll to position [1361, 0]
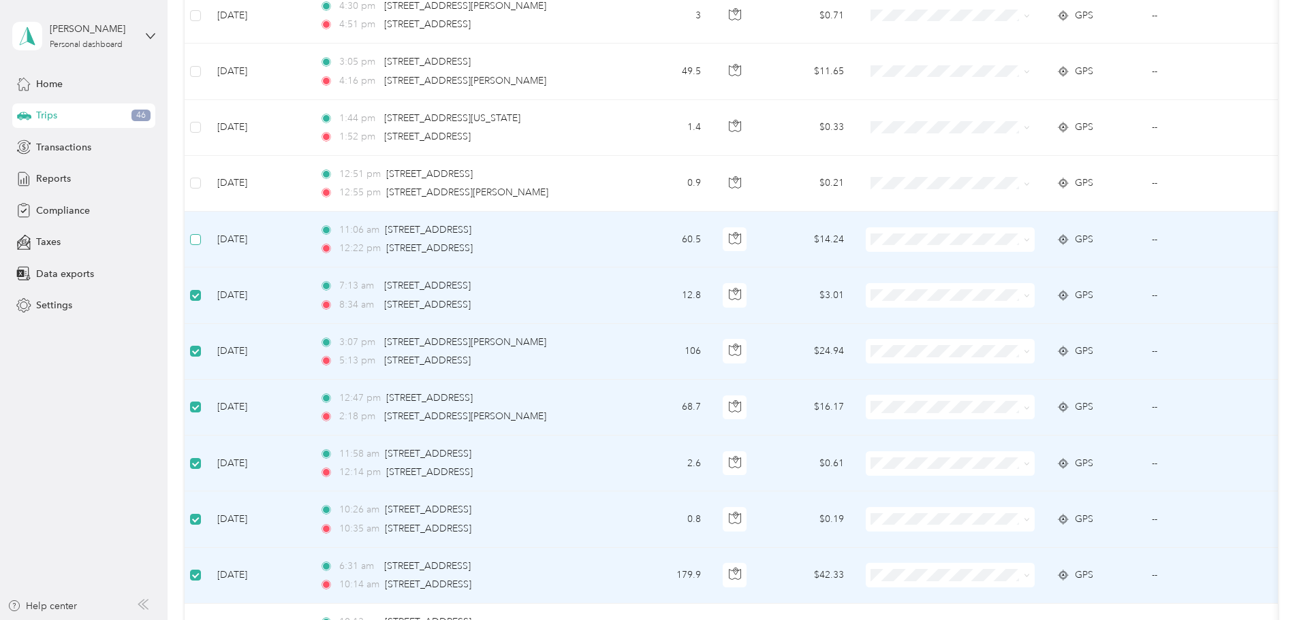
click at [201, 246] on label at bounding box center [195, 239] width 11 height 15
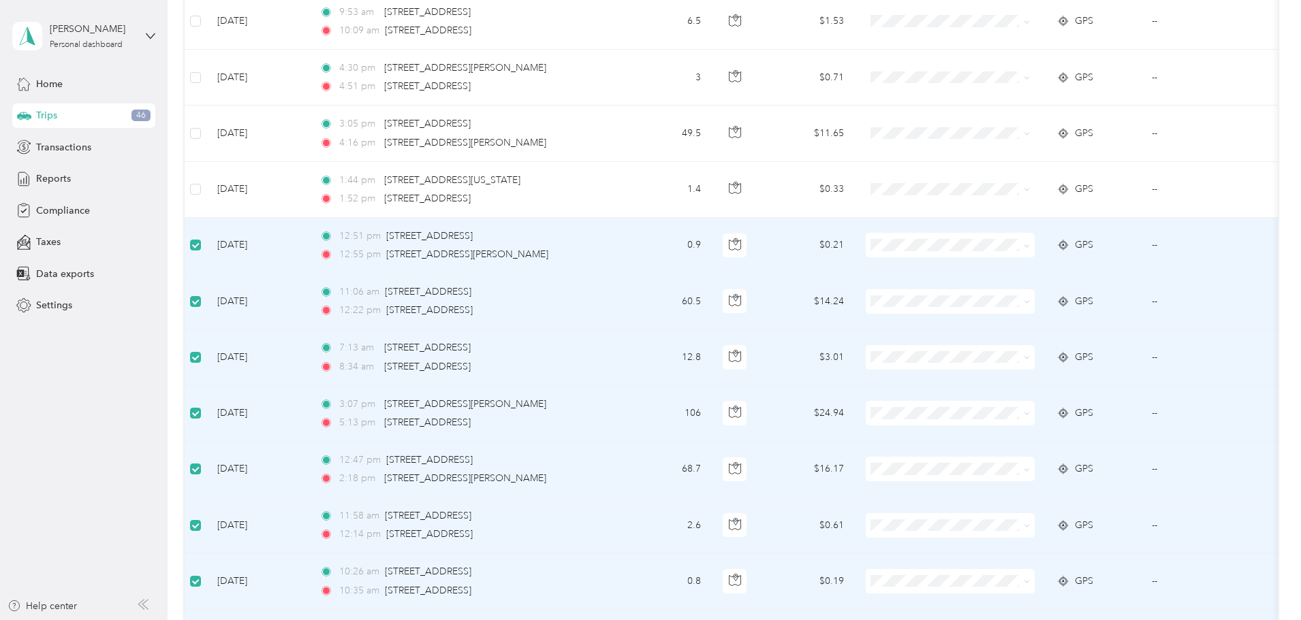
scroll to position [1224, 0]
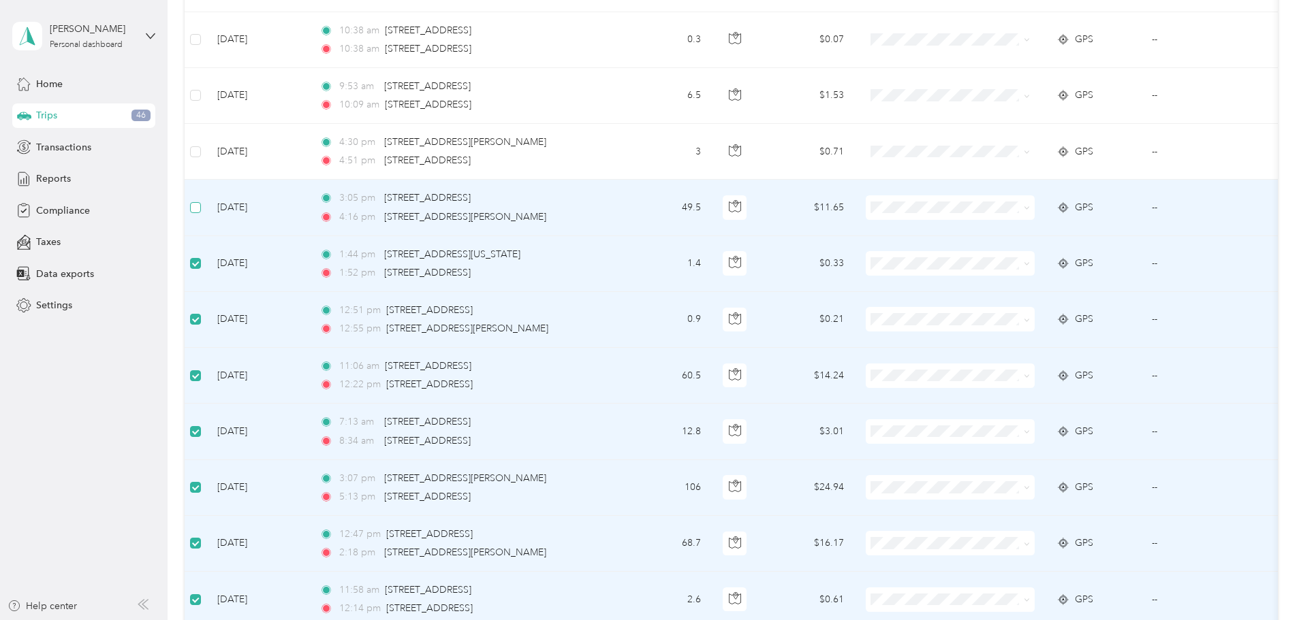
click at [201, 213] on label at bounding box center [195, 207] width 11 height 15
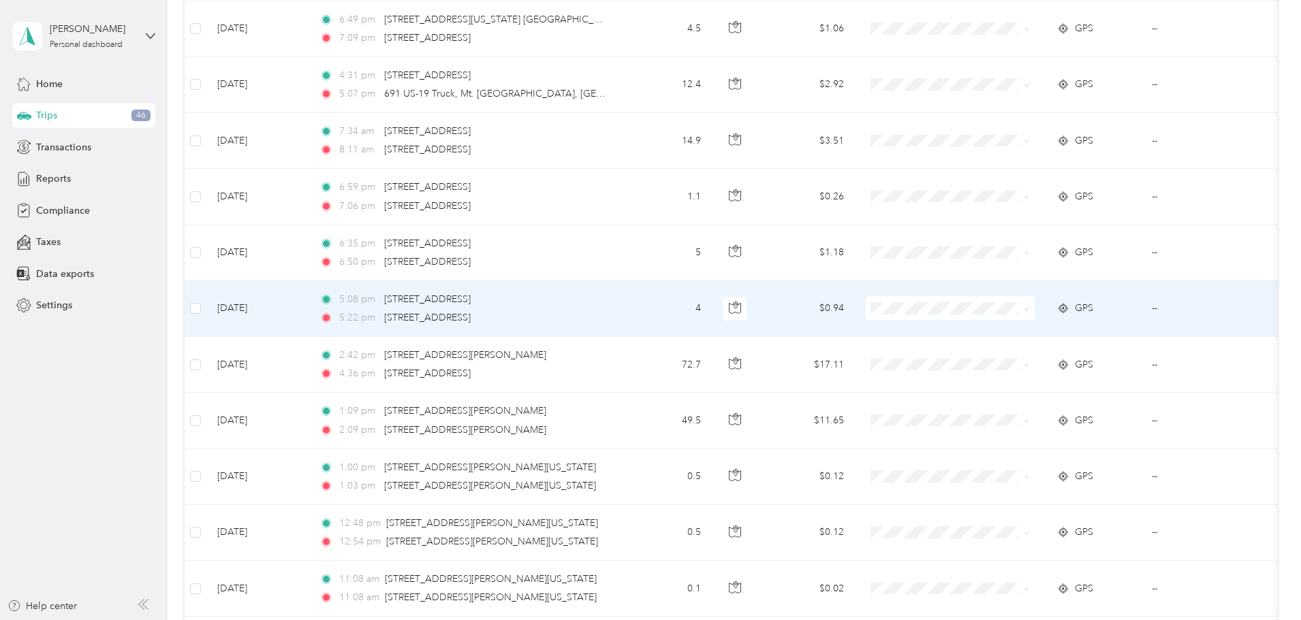
scroll to position [0, 0]
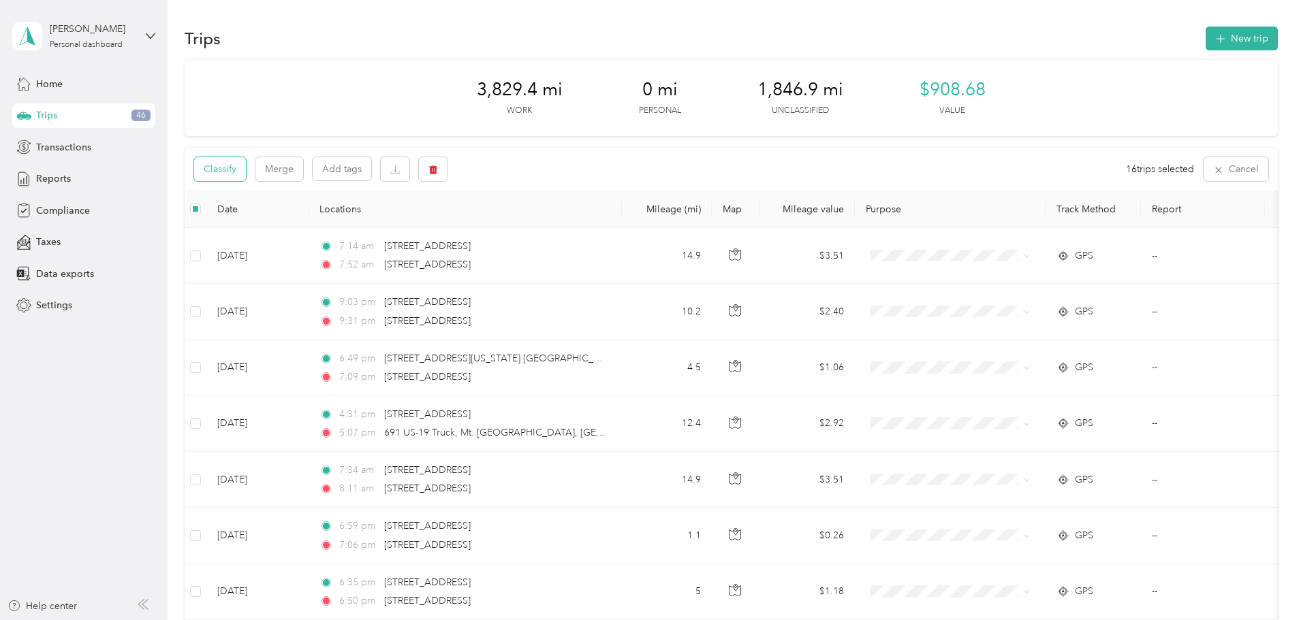
click at [246, 175] on button "Classify" at bounding box center [220, 169] width 52 height 24
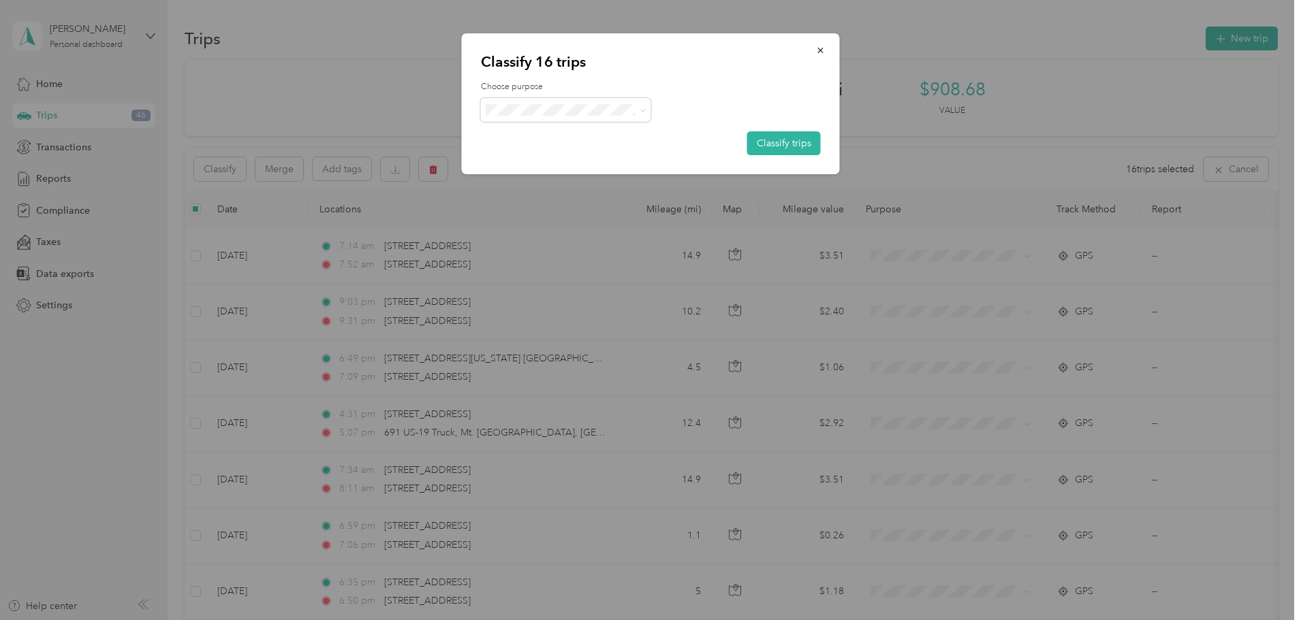
click at [601, 131] on span "Convergint Technologies" at bounding box center [577, 130] width 127 height 14
click at [752, 142] on button "Classify trips" at bounding box center [784, 143] width 74 height 24
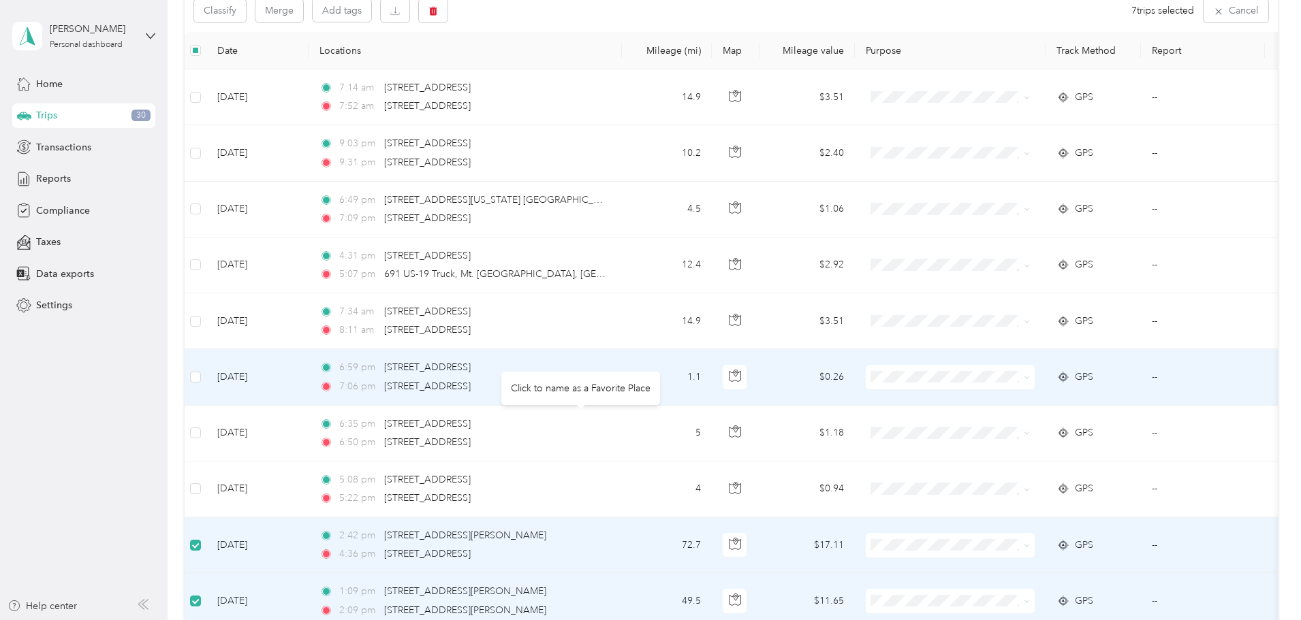
scroll to position [135, 0]
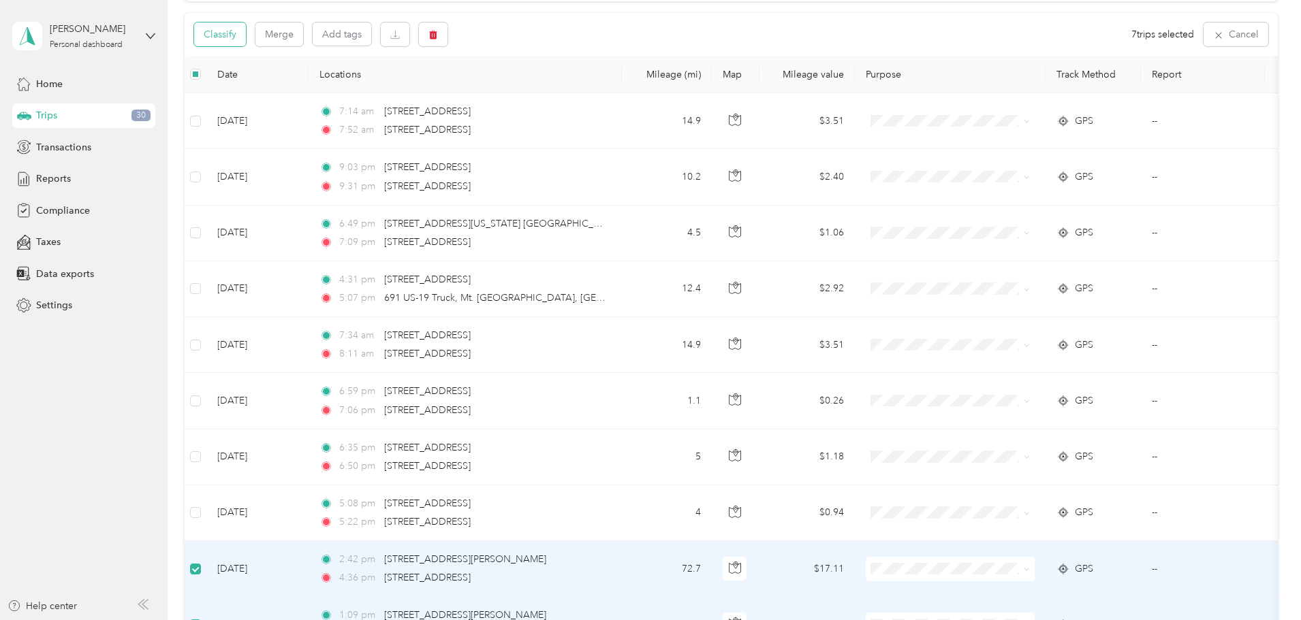
click at [246, 34] on button "Classify" at bounding box center [220, 34] width 52 height 24
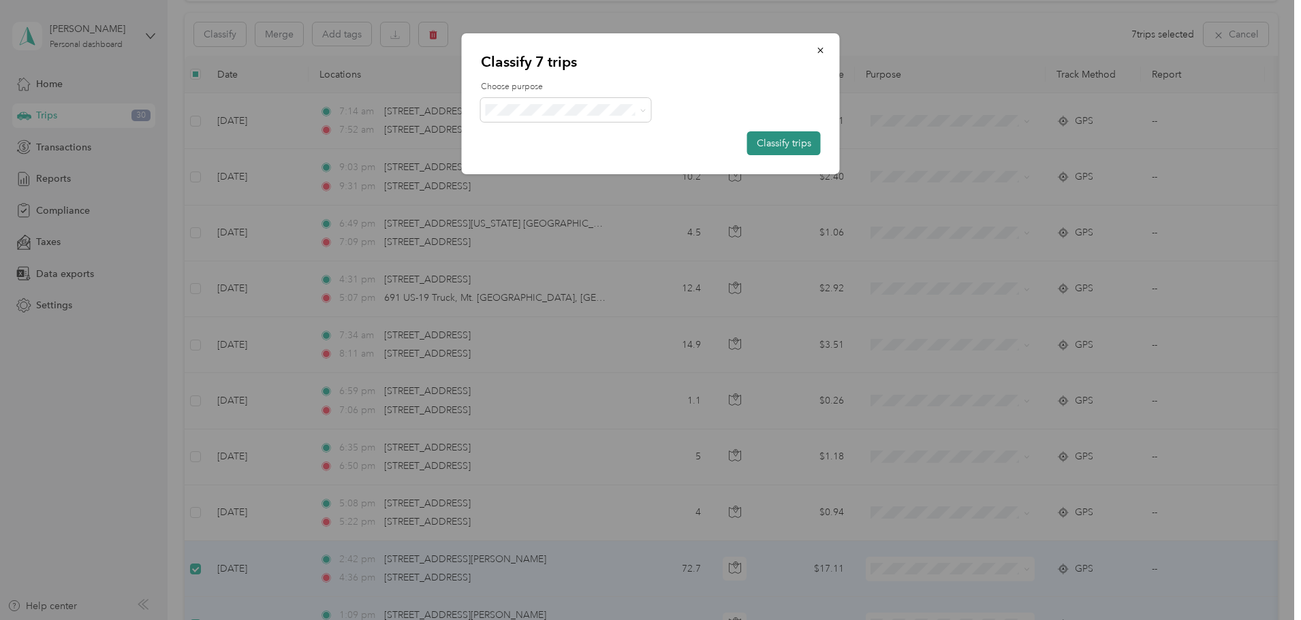
click at [781, 149] on button "Classify trips" at bounding box center [784, 143] width 74 height 24
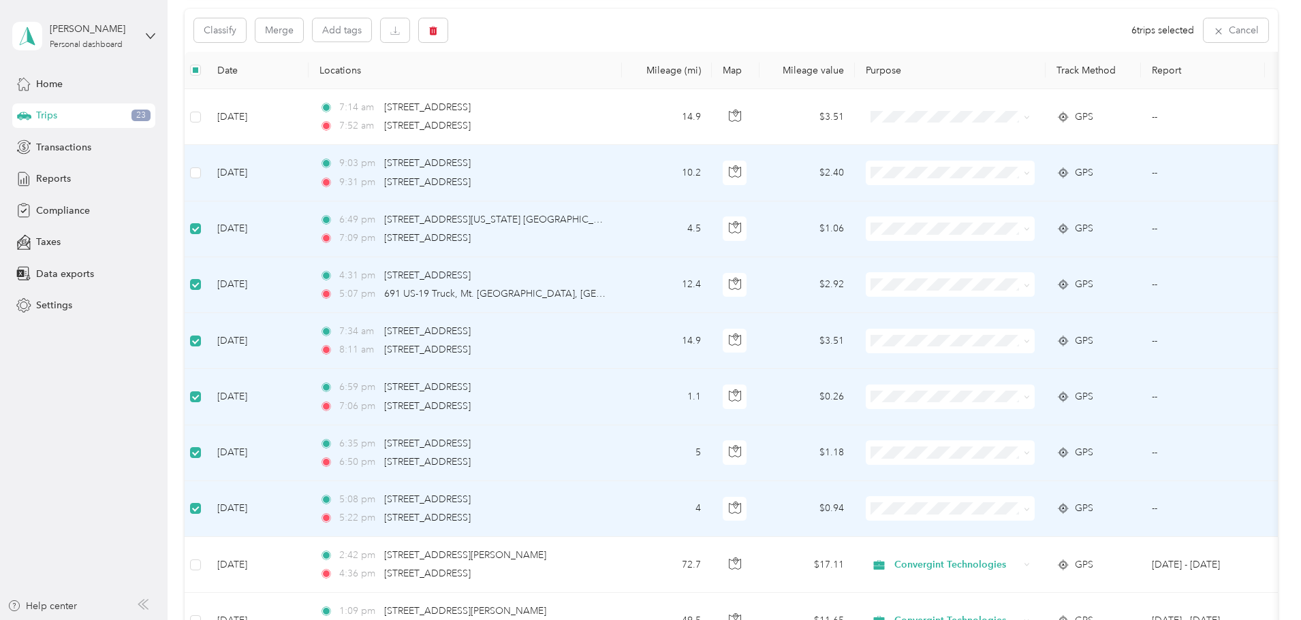
scroll to position [133, 0]
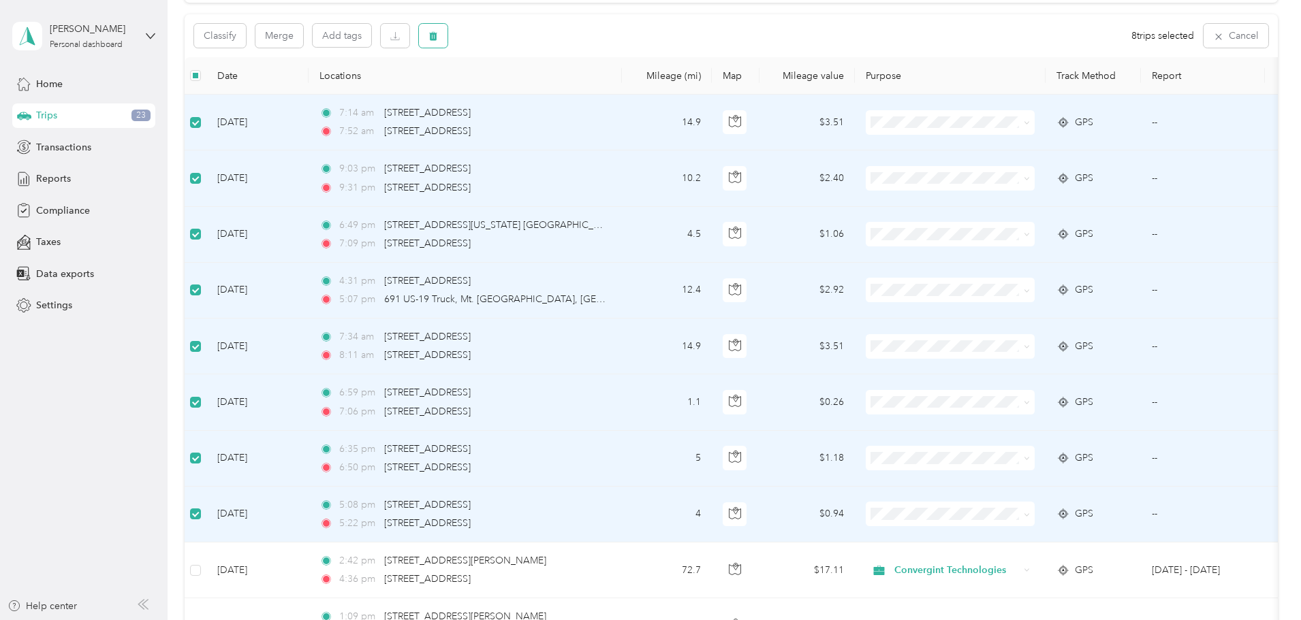
click at [447, 35] on button "button" at bounding box center [433, 36] width 29 height 24
click at [624, 93] on button "Yes" at bounding box center [625, 93] width 27 height 22
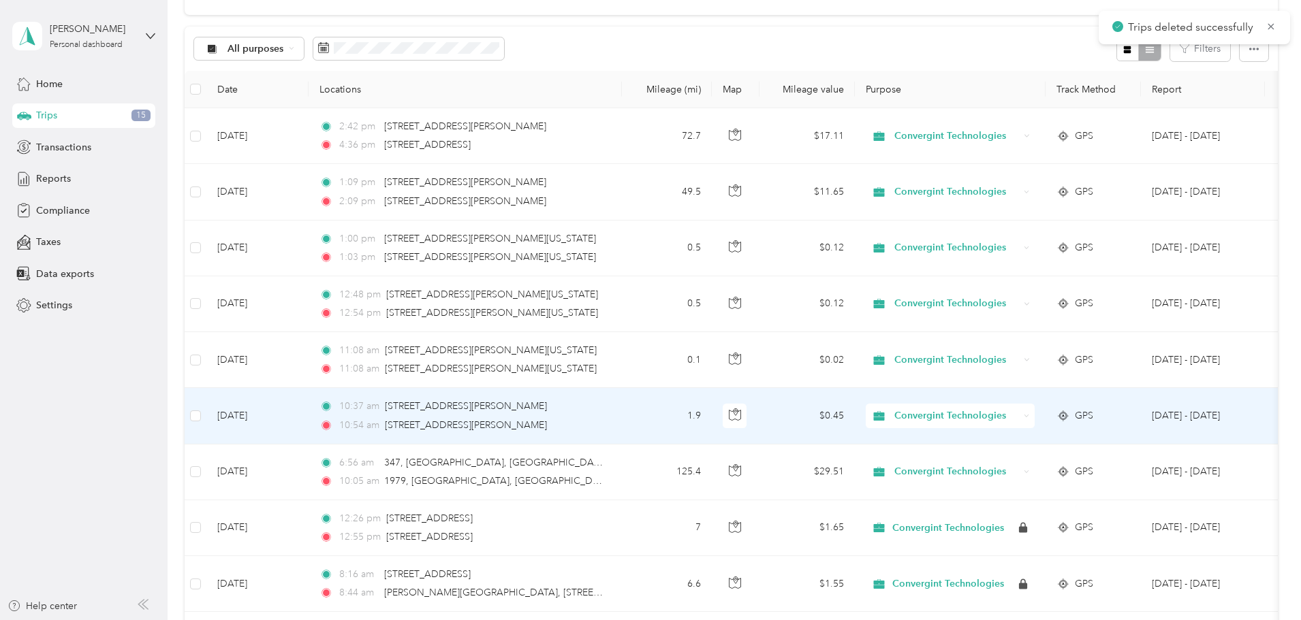
scroll to position [0, 0]
